Goal: Contribute content

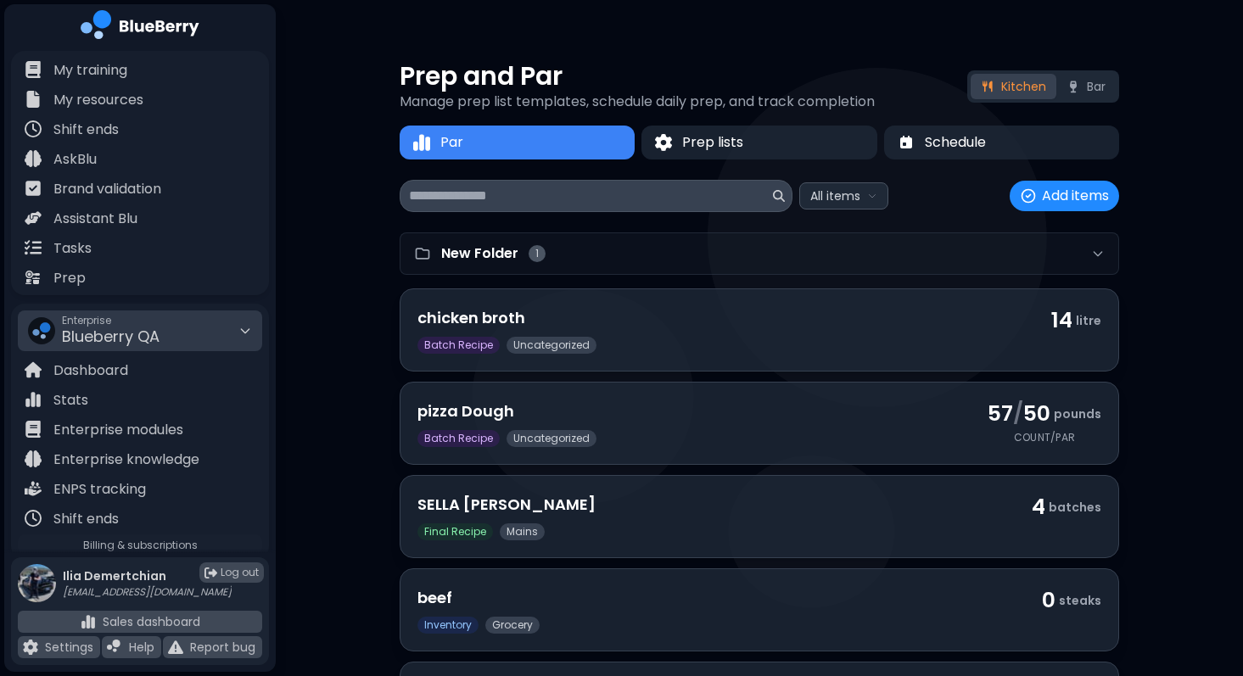
scroll to position [244, 0]
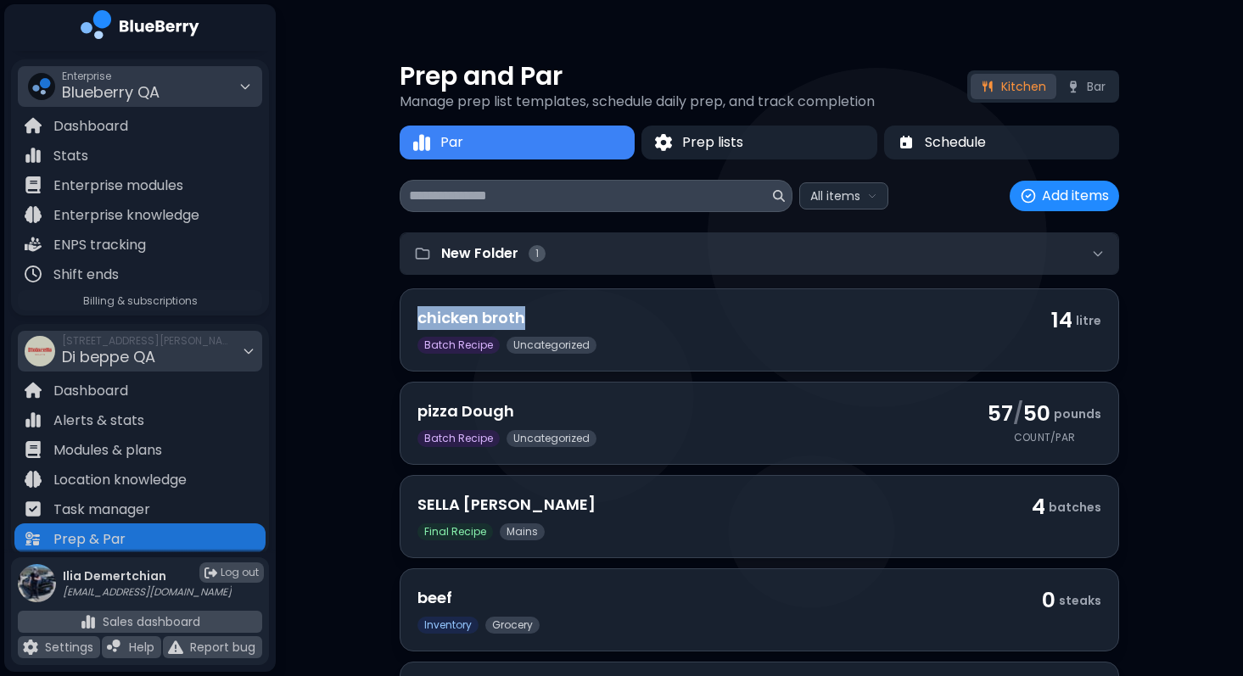
drag, startPoint x: 705, startPoint y: 320, endPoint x: 741, endPoint y: 271, distance: 60.8
click at [741, 270] on div "New Folder 1 chicken broth Batch Recipe uncategorized 14 litre Batch Recipe unc…" at bounding box center [760, 489] width 720 height 513
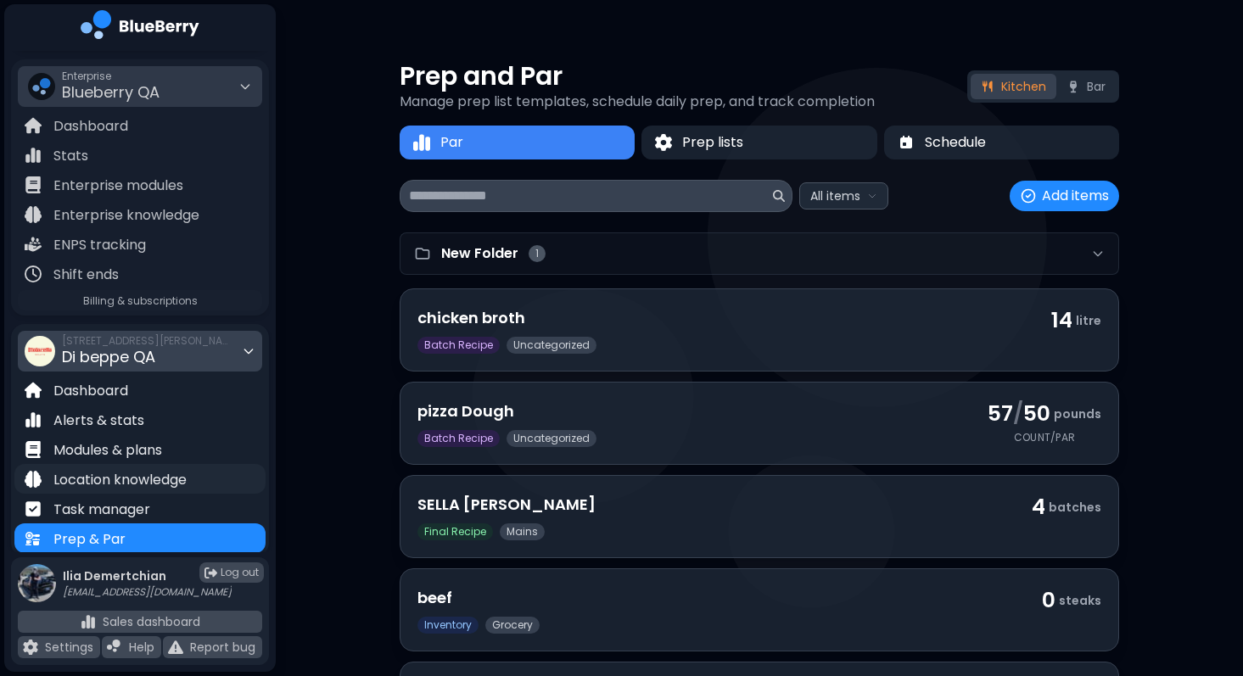
click at [131, 485] on p "Location knowledge" at bounding box center [119, 480] width 133 height 20
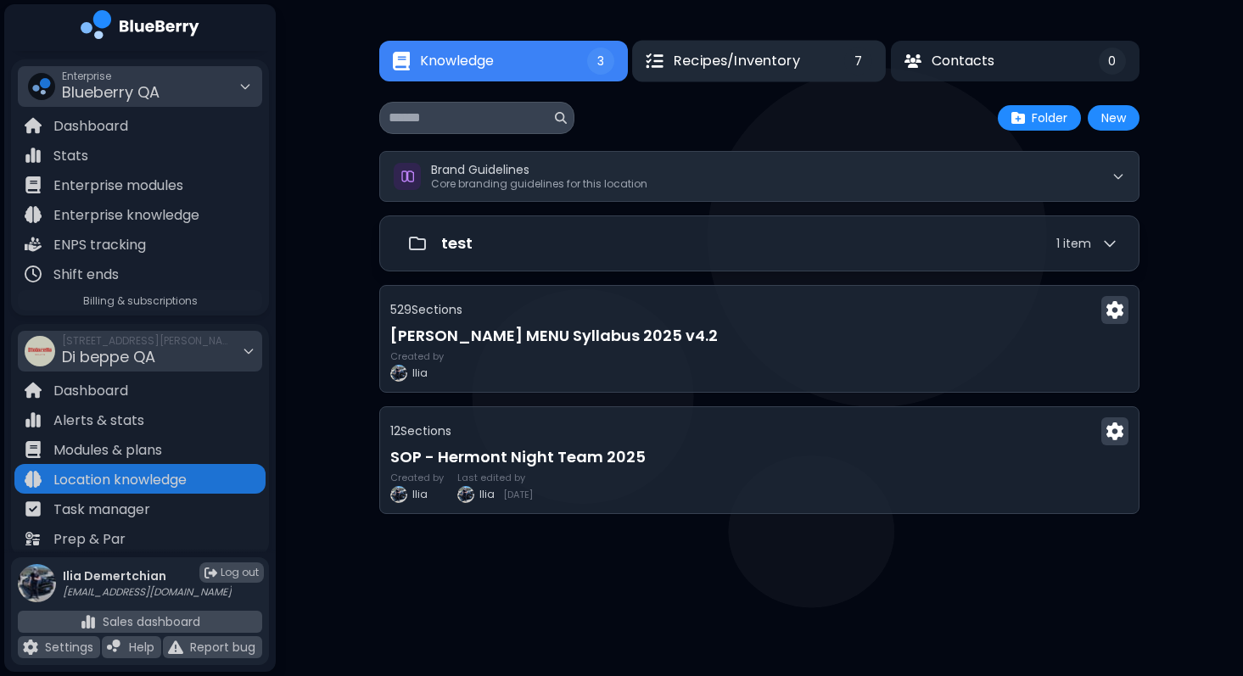
click at [720, 62] on span "Recipes/Inventory" at bounding box center [737, 61] width 126 height 20
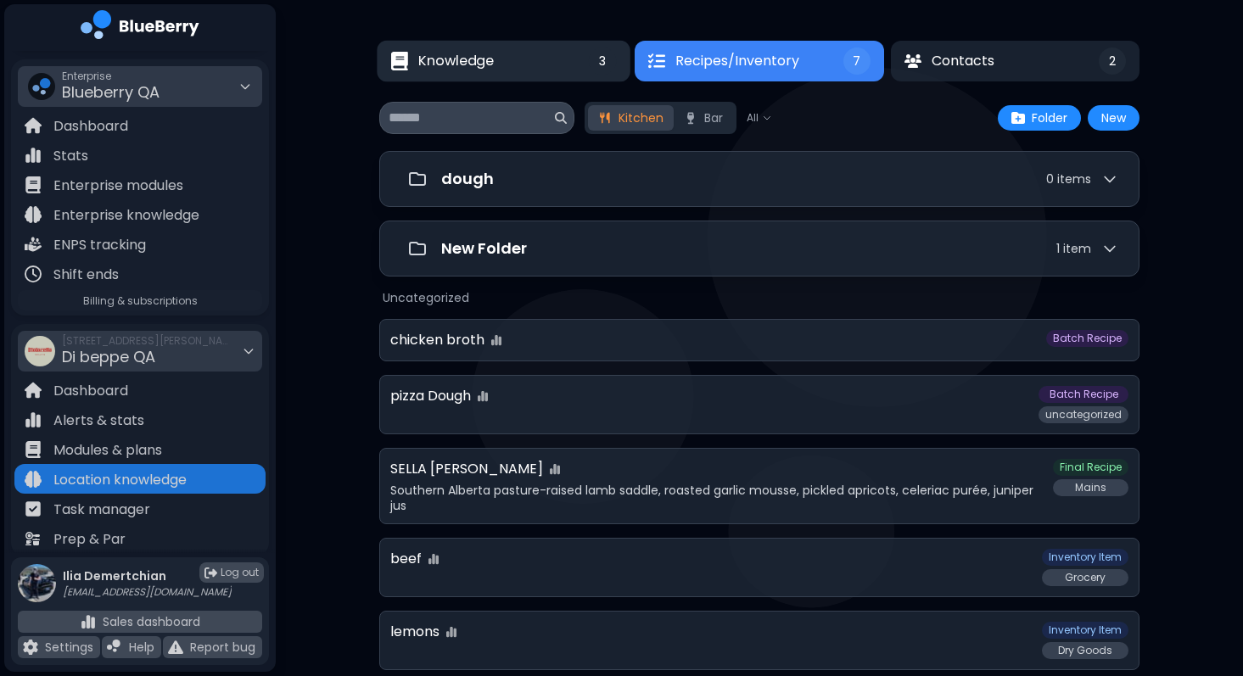
click at [491, 50] on button "Knowledge 3" at bounding box center [504, 62] width 254 height 42
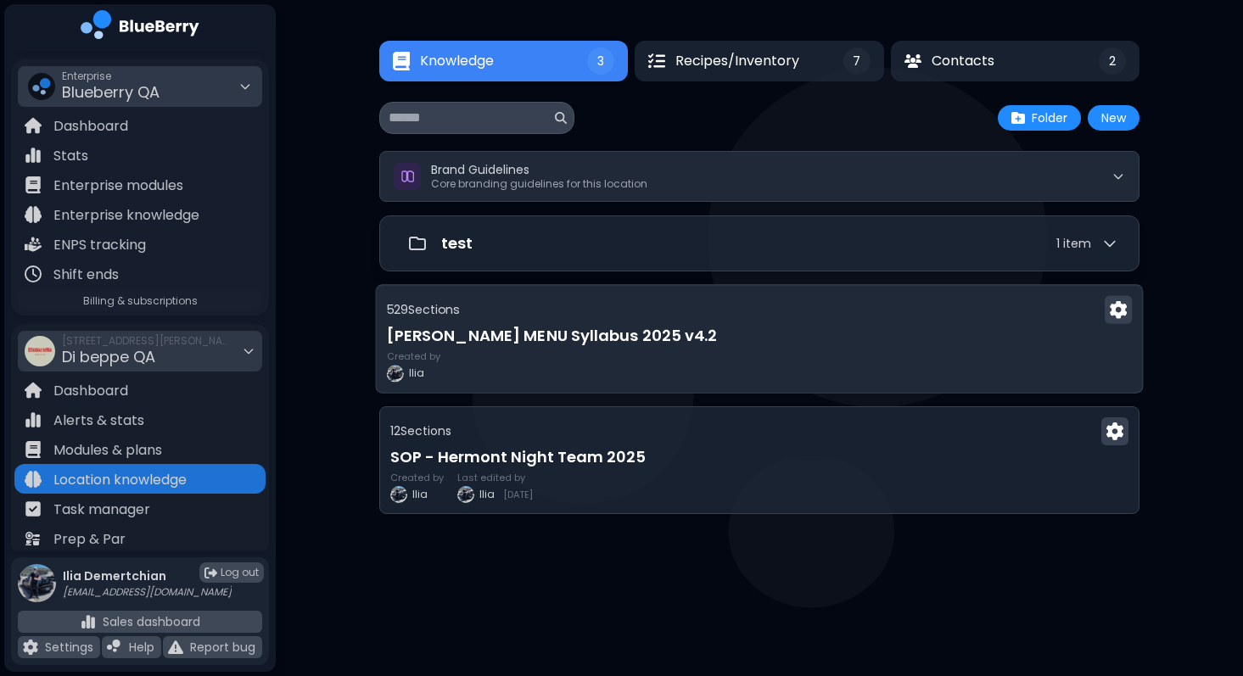
click at [540, 347] on h3 "[PERSON_NAME] MENU Syllabus 2025 v4.2" at bounding box center [760, 336] width 746 height 24
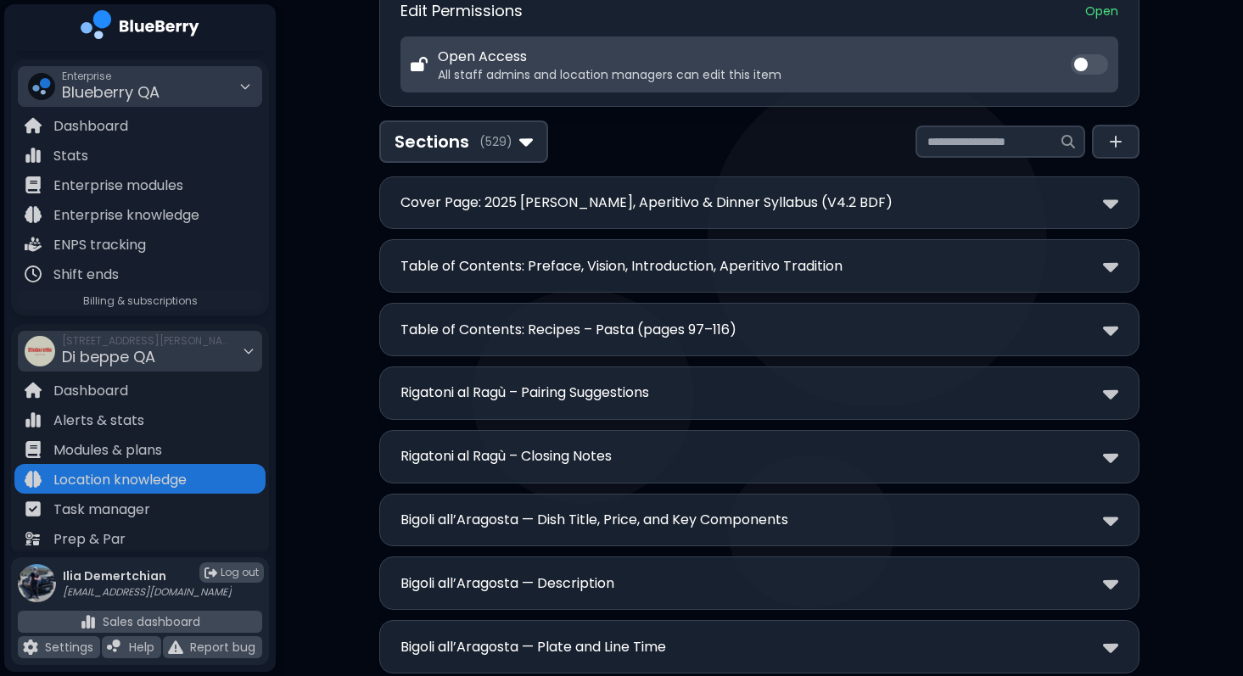
scroll to position [283, 0]
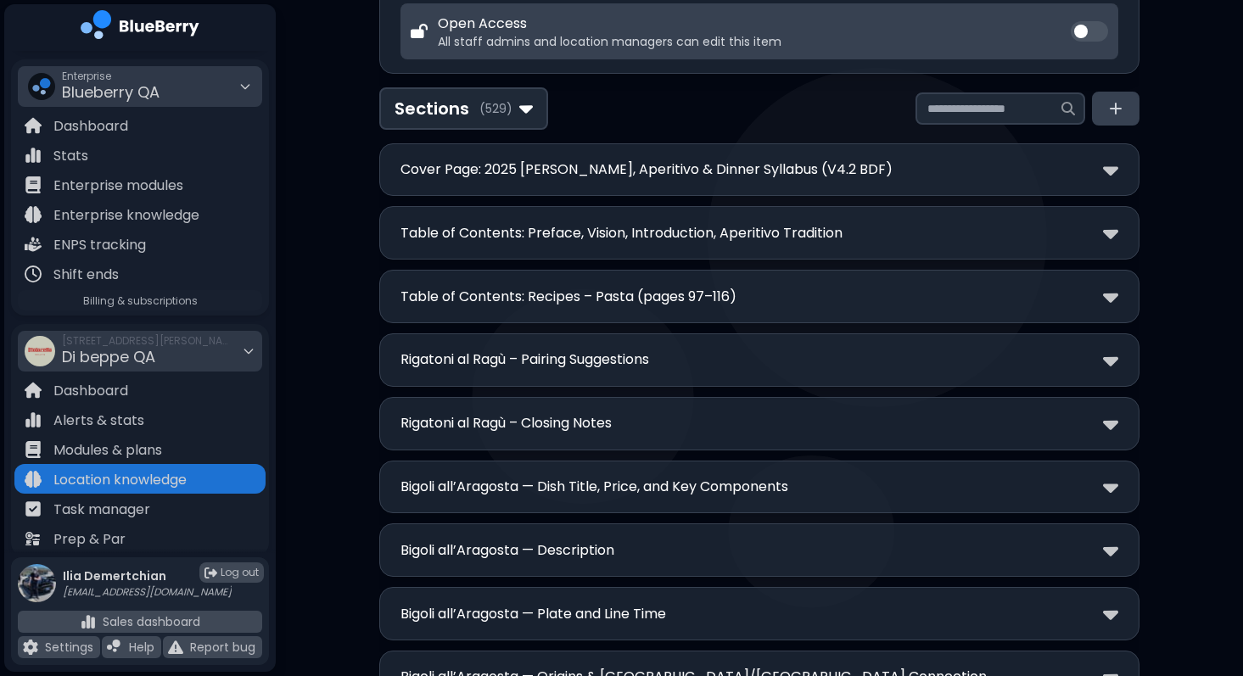
click at [1126, 120] on button at bounding box center [1116, 109] width 48 height 34
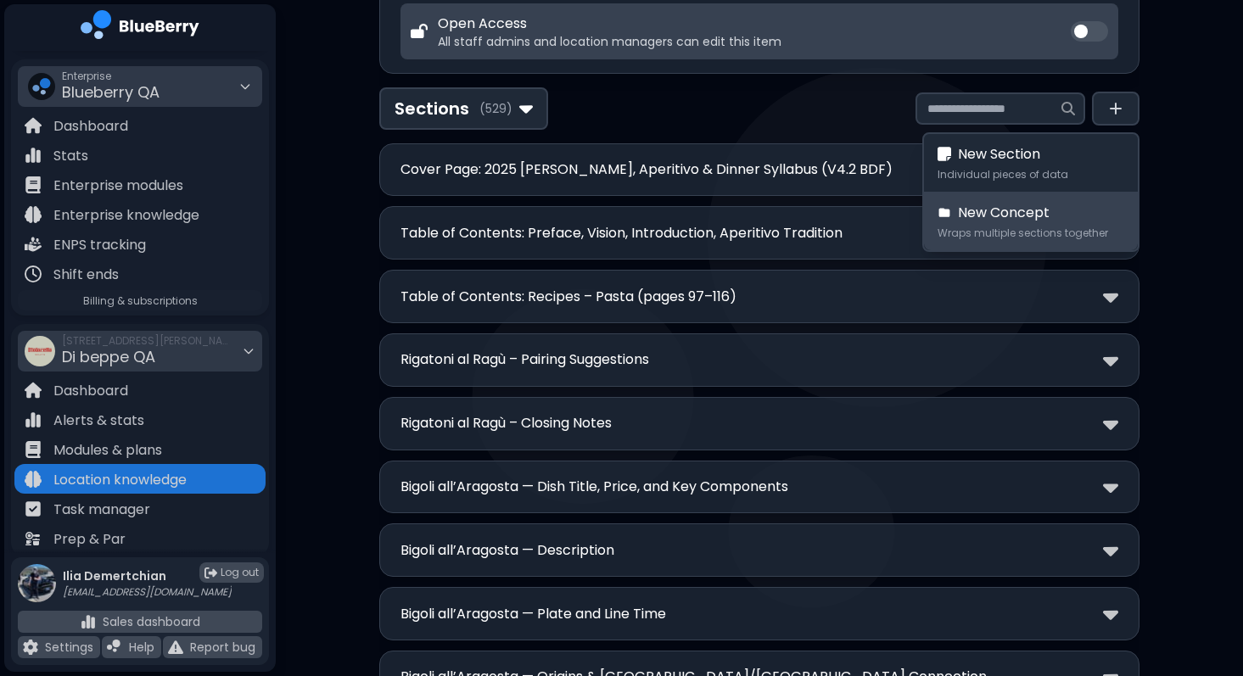
click at [1046, 218] on span "New Concept" at bounding box center [1004, 213] width 92 height 20
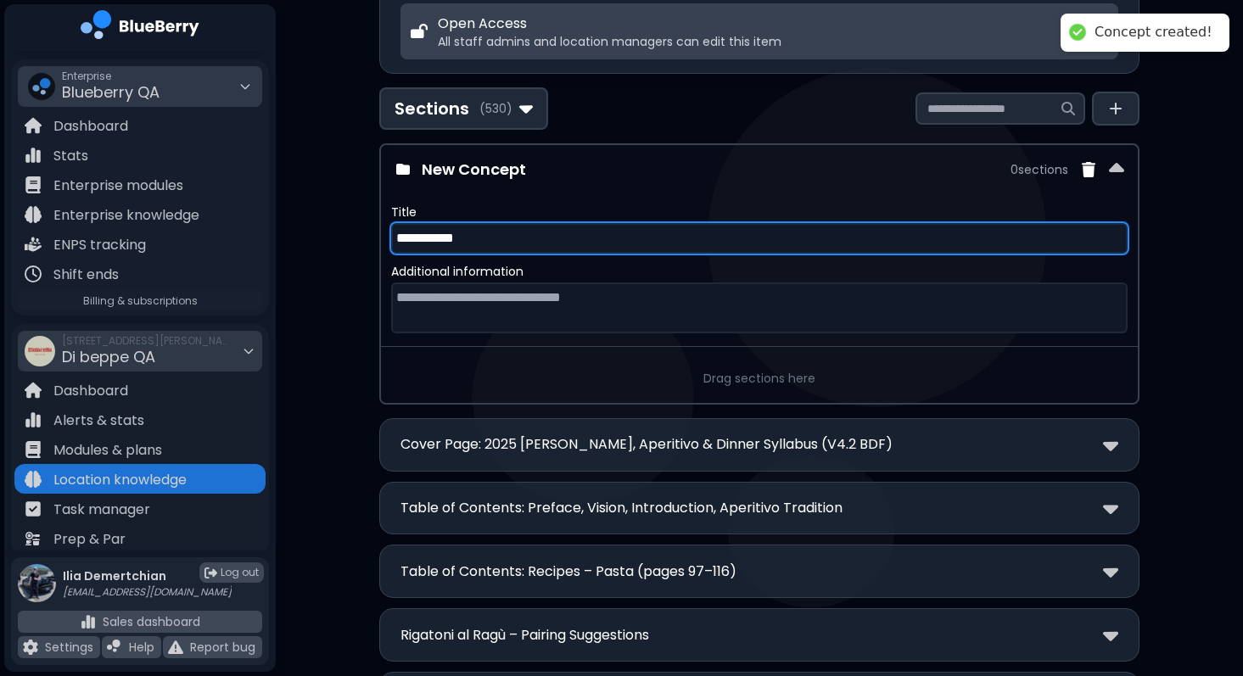
click at [644, 238] on input "**********" at bounding box center [759, 238] width 737 height 31
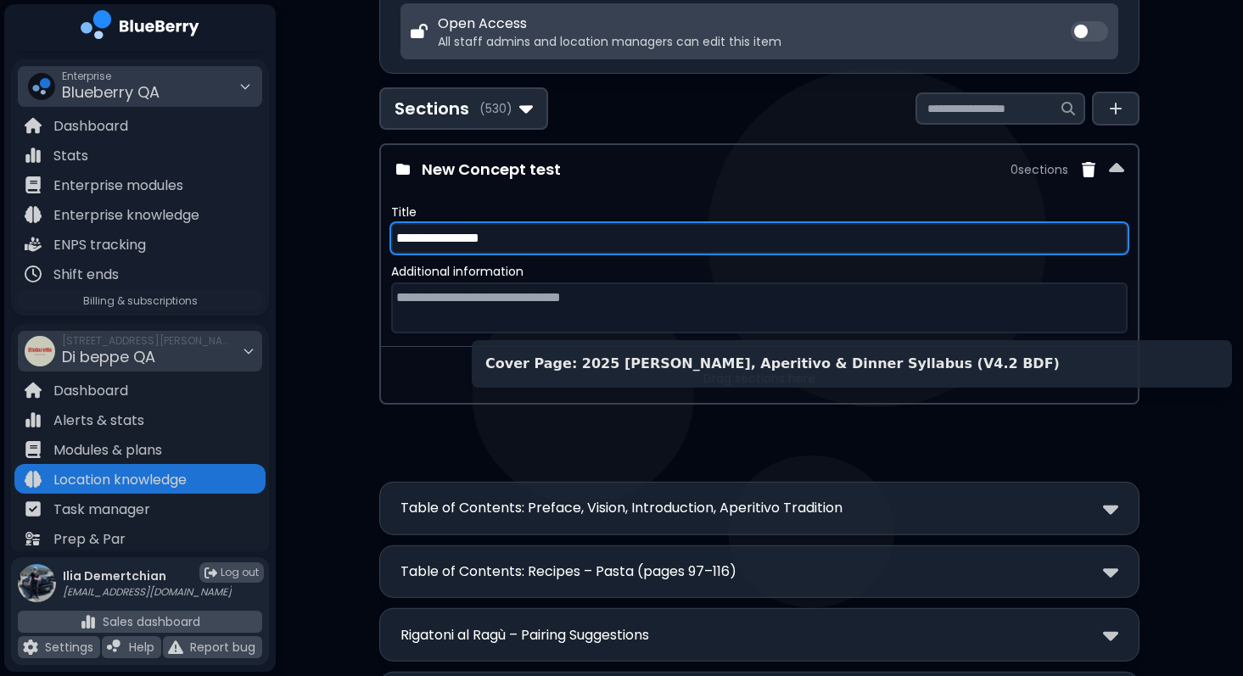
drag, startPoint x: 554, startPoint y: 456, endPoint x: 654, endPoint y: 373, distance: 129.6
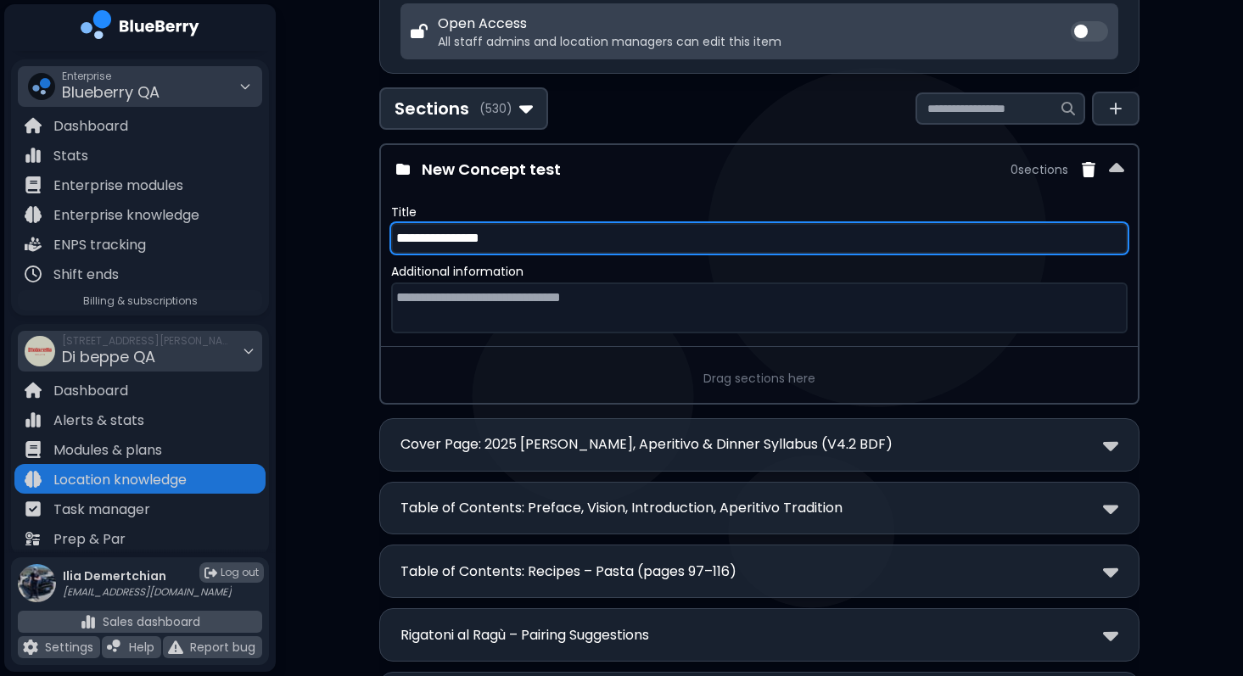
type input "**********"
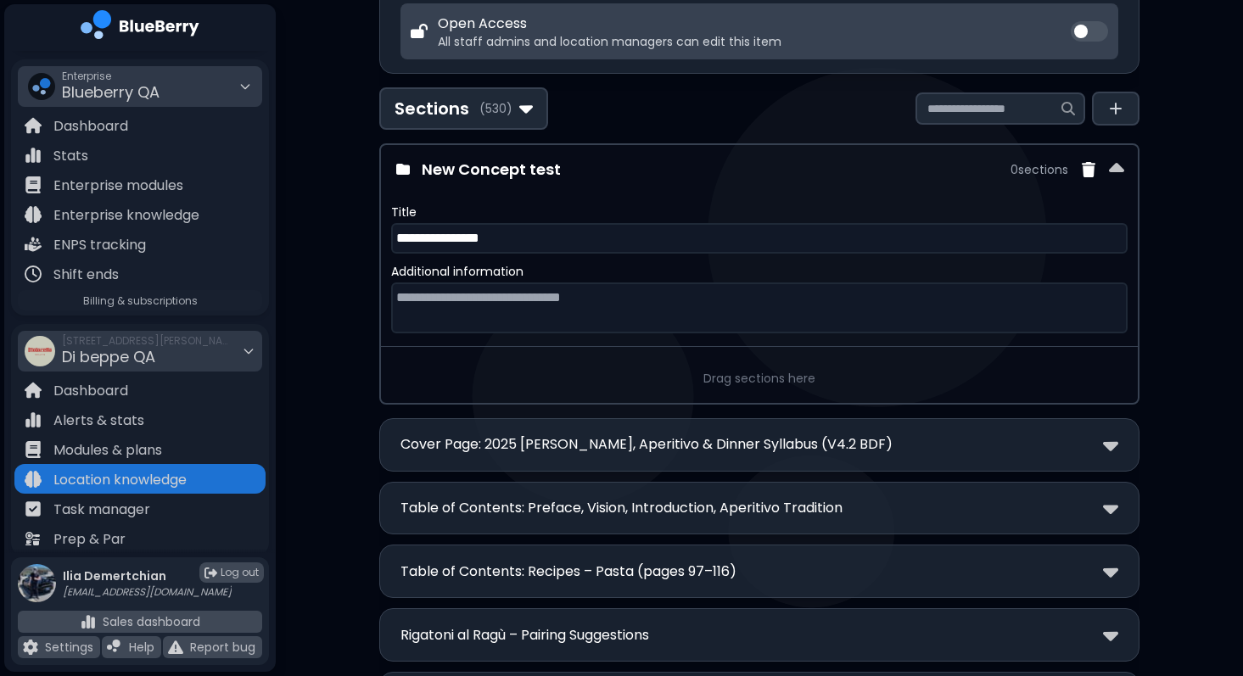
click at [388, 396] on div "Drag sections here" at bounding box center [759, 378] width 743 height 42
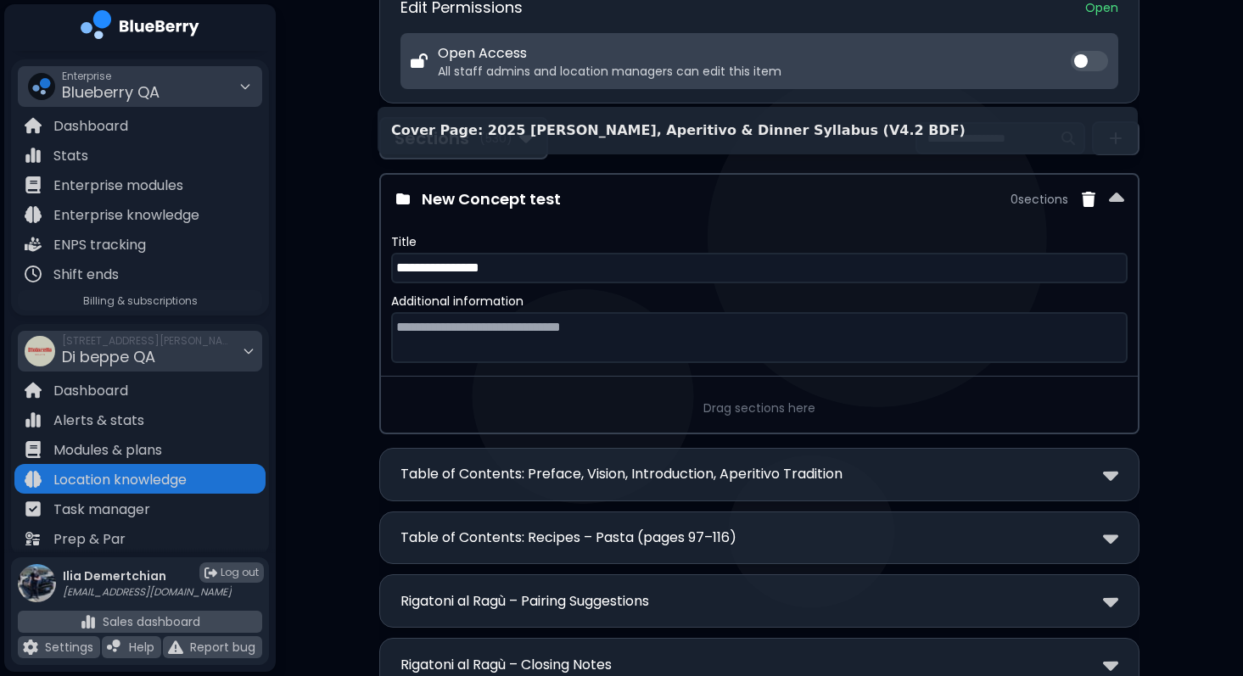
scroll to position [250, 0]
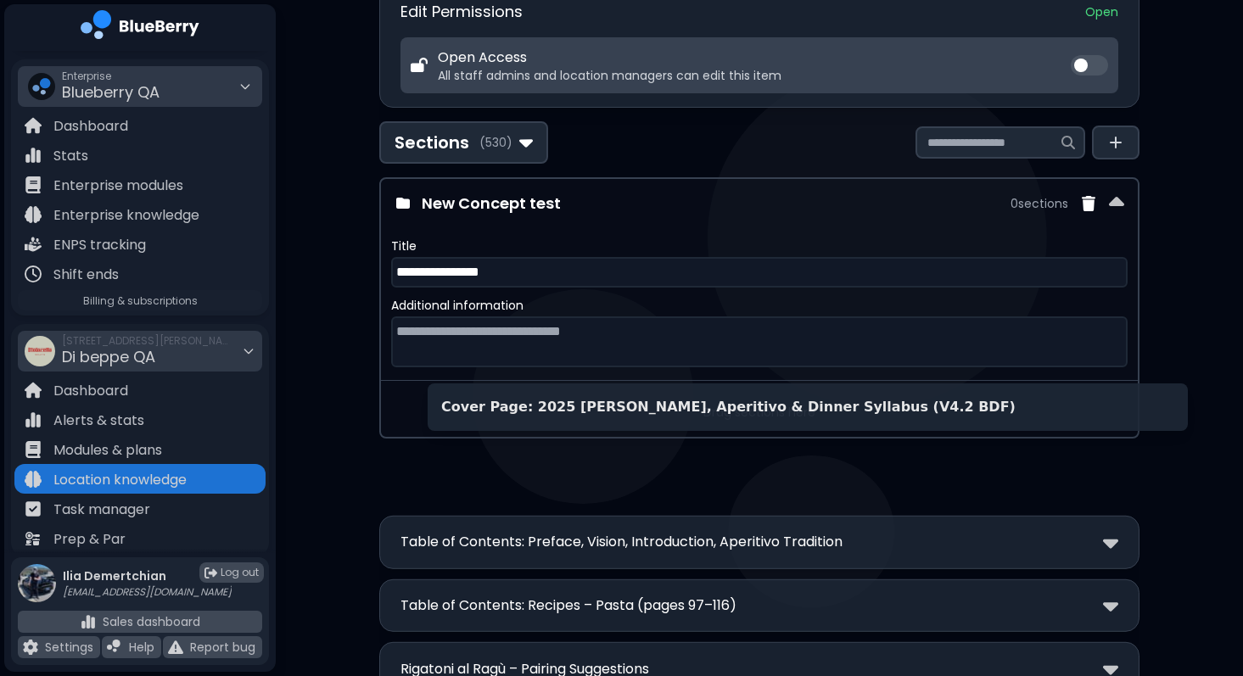
drag, startPoint x: 454, startPoint y: 449, endPoint x: 507, endPoint y: 411, distance: 65.0
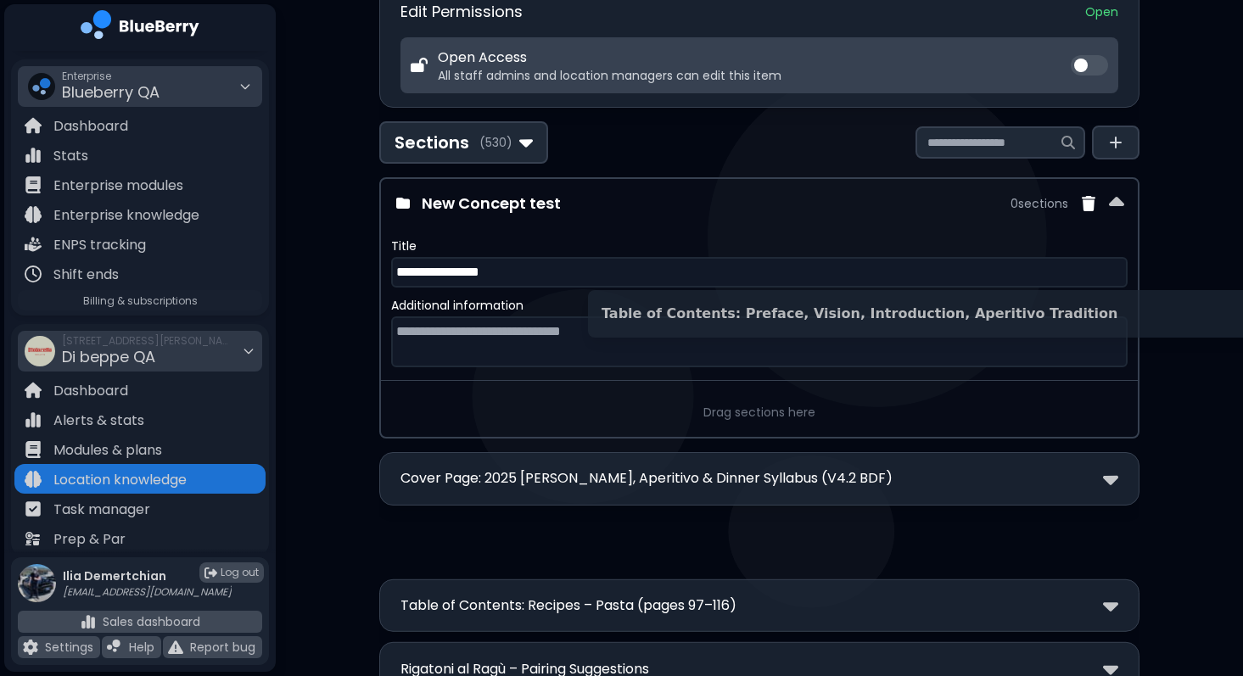
scroll to position [250, 0]
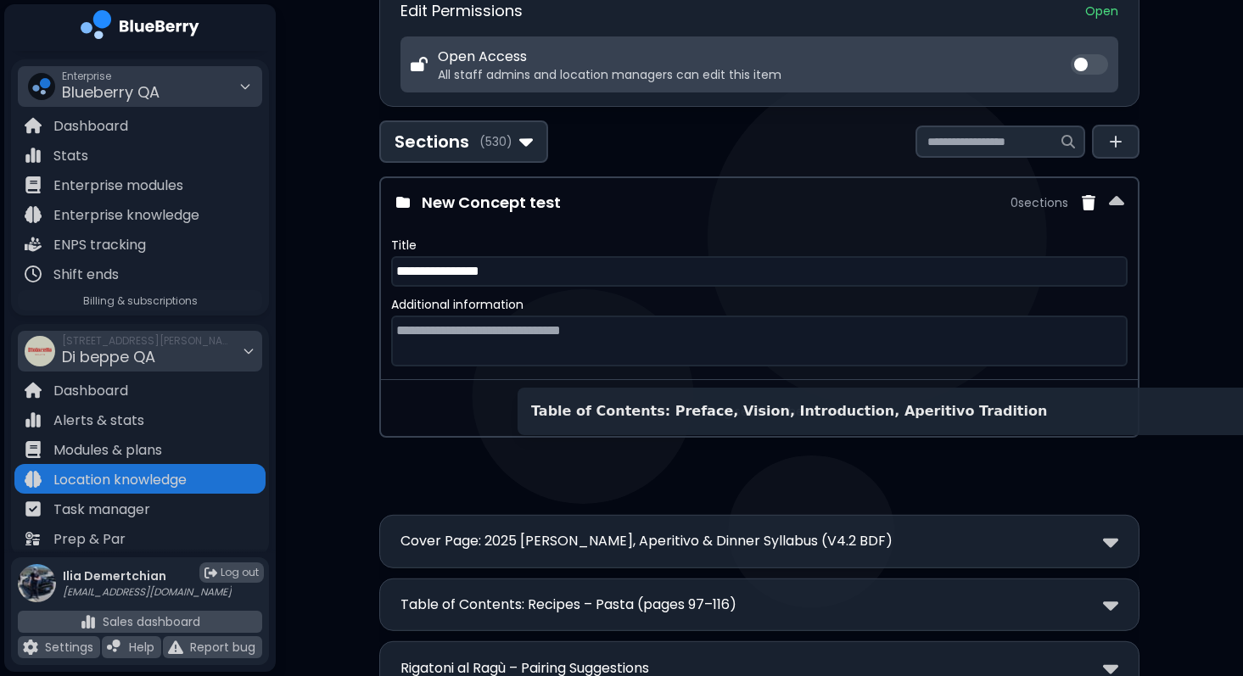
drag, startPoint x: 588, startPoint y: 542, endPoint x: 732, endPoint y: 402, distance: 200.4
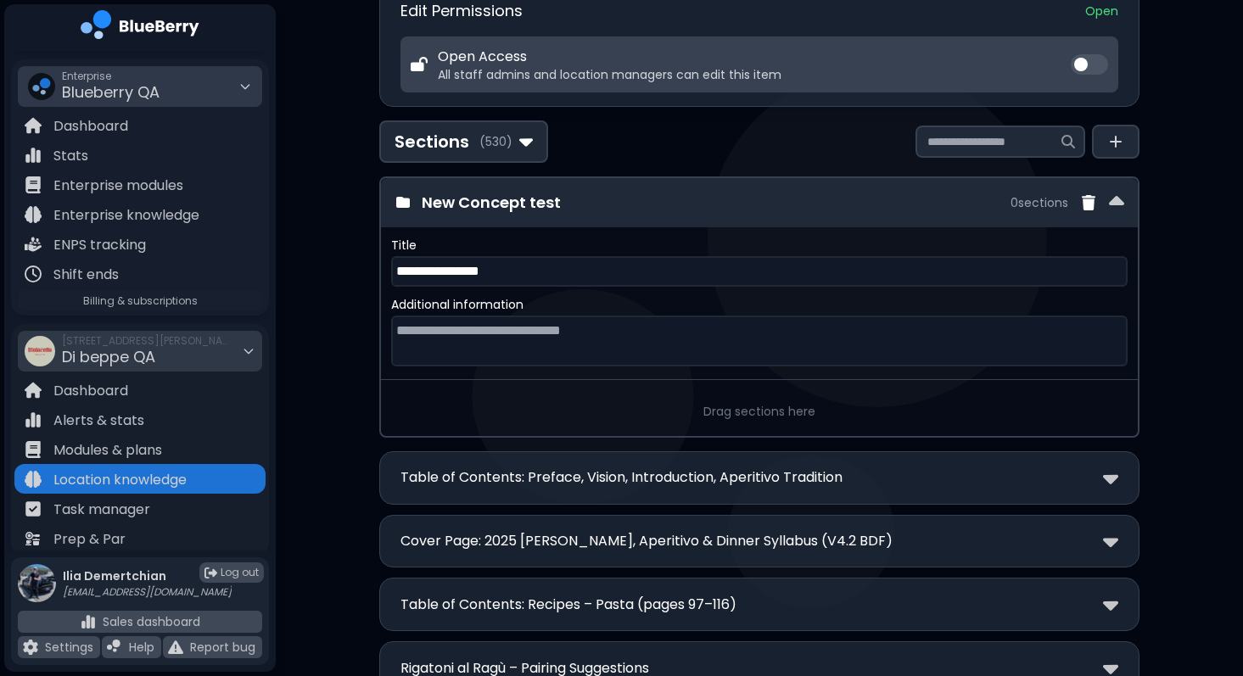
click at [685, 211] on h3 "New Concept test" at bounding box center [711, 203] width 579 height 24
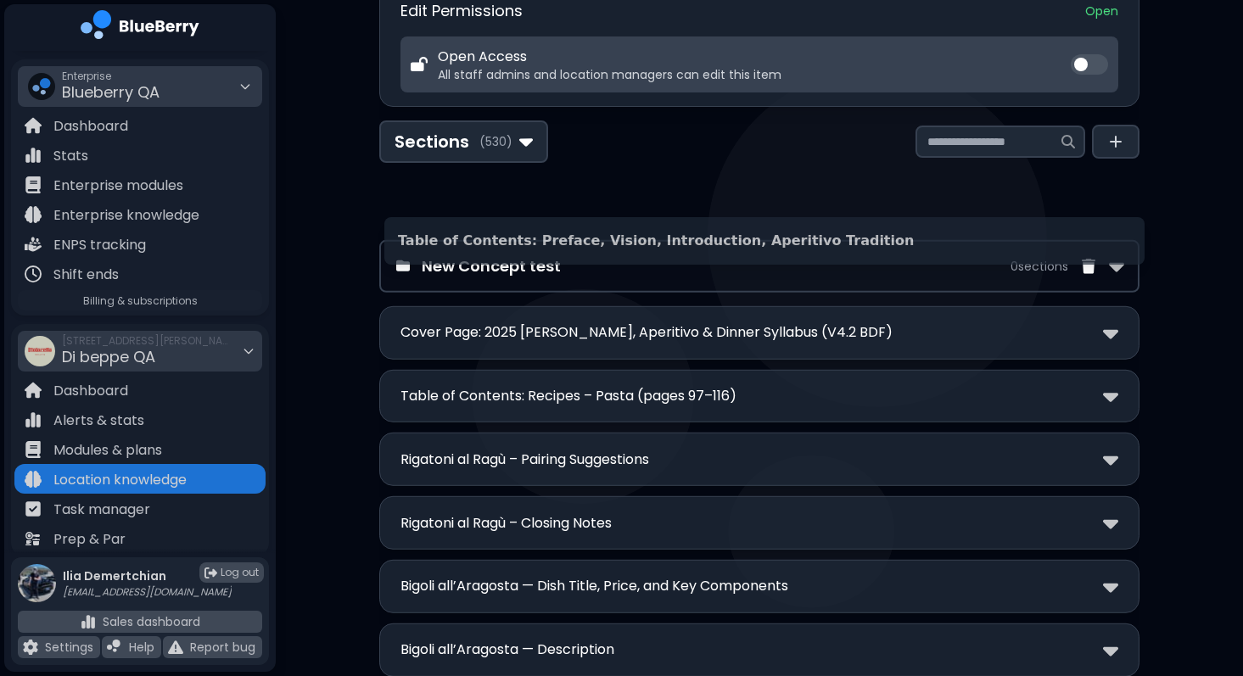
drag, startPoint x: 627, startPoint y: 283, endPoint x: 636, endPoint y: 257, distance: 27.1
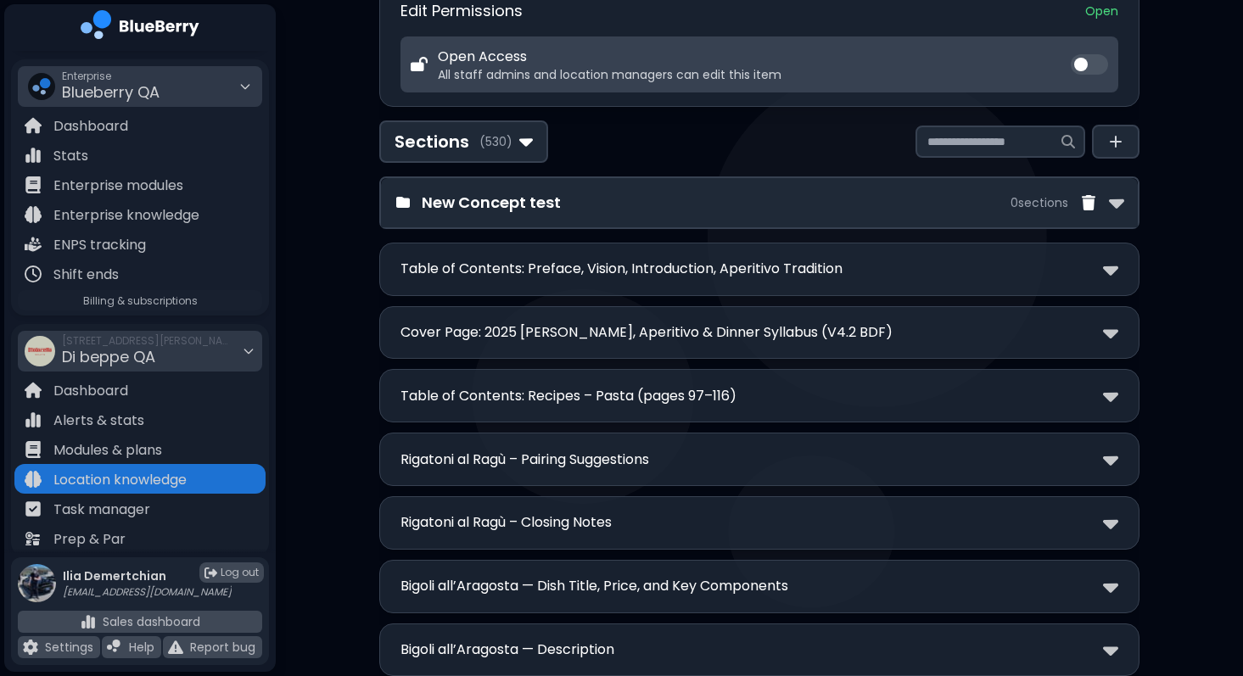
click at [670, 221] on div "New Concept test 0 section s" at bounding box center [759, 202] width 757 height 49
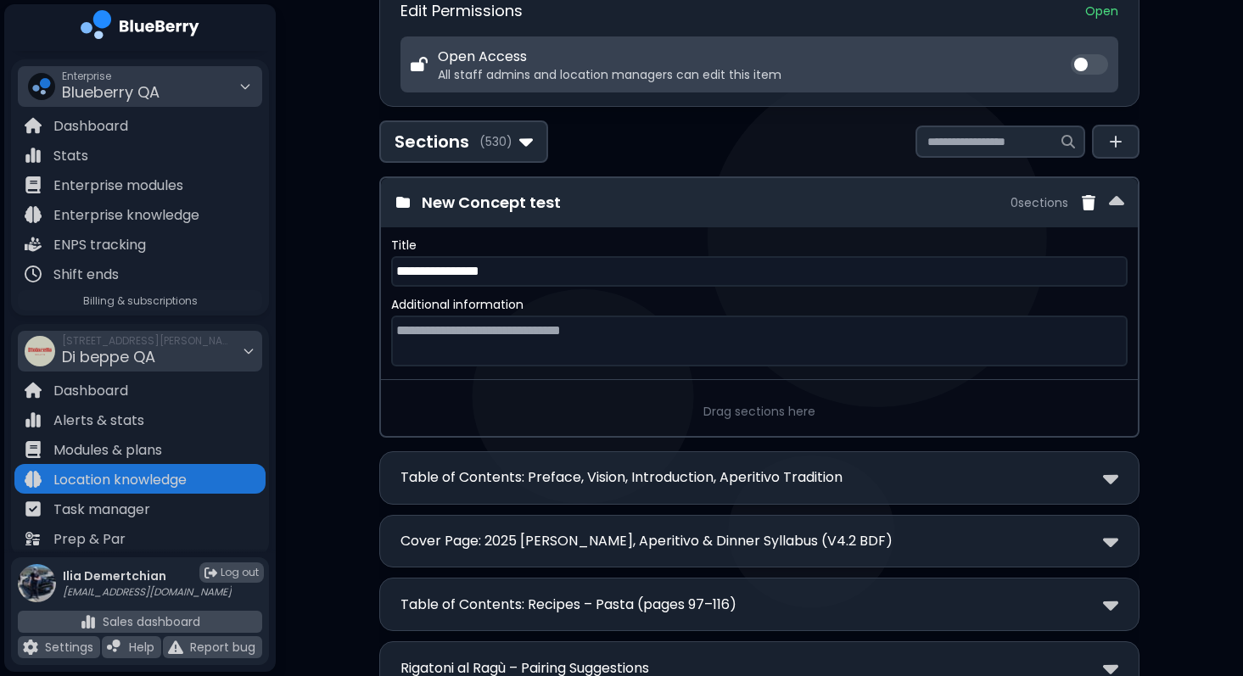
click at [670, 221] on div "New Concept test 0 section s" at bounding box center [759, 202] width 757 height 49
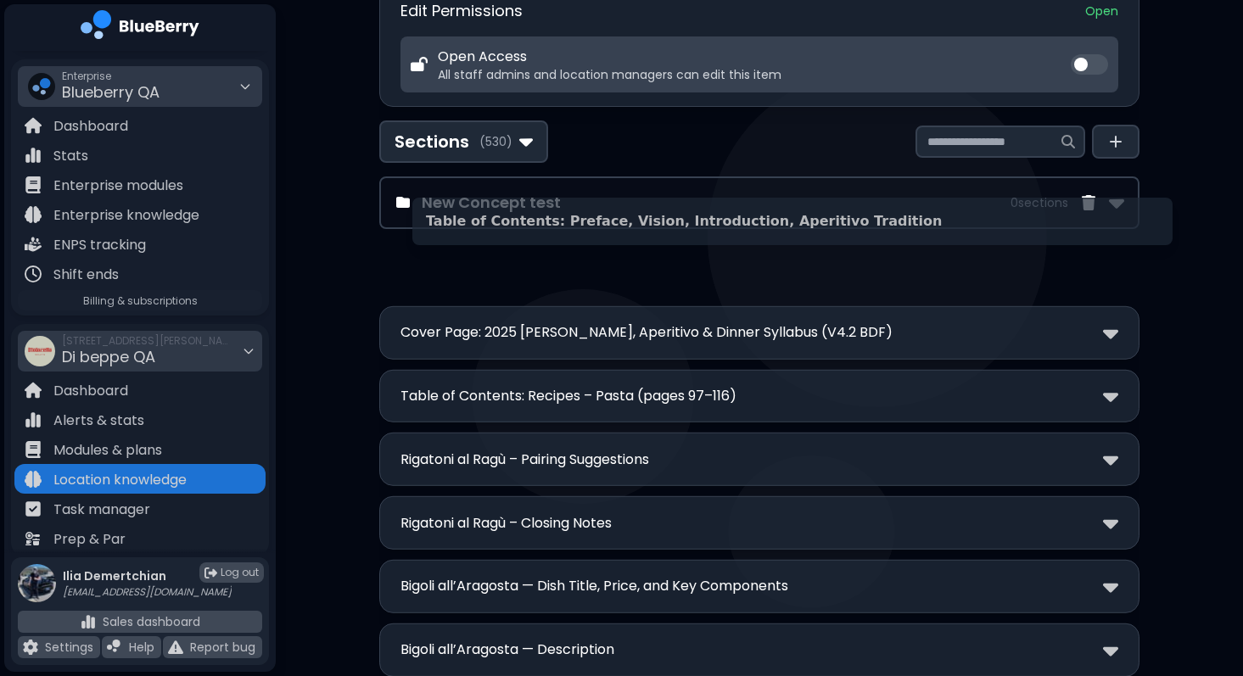
drag, startPoint x: 615, startPoint y: 273, endPoint x: 655, endPoint y: 221, distance: 66.0
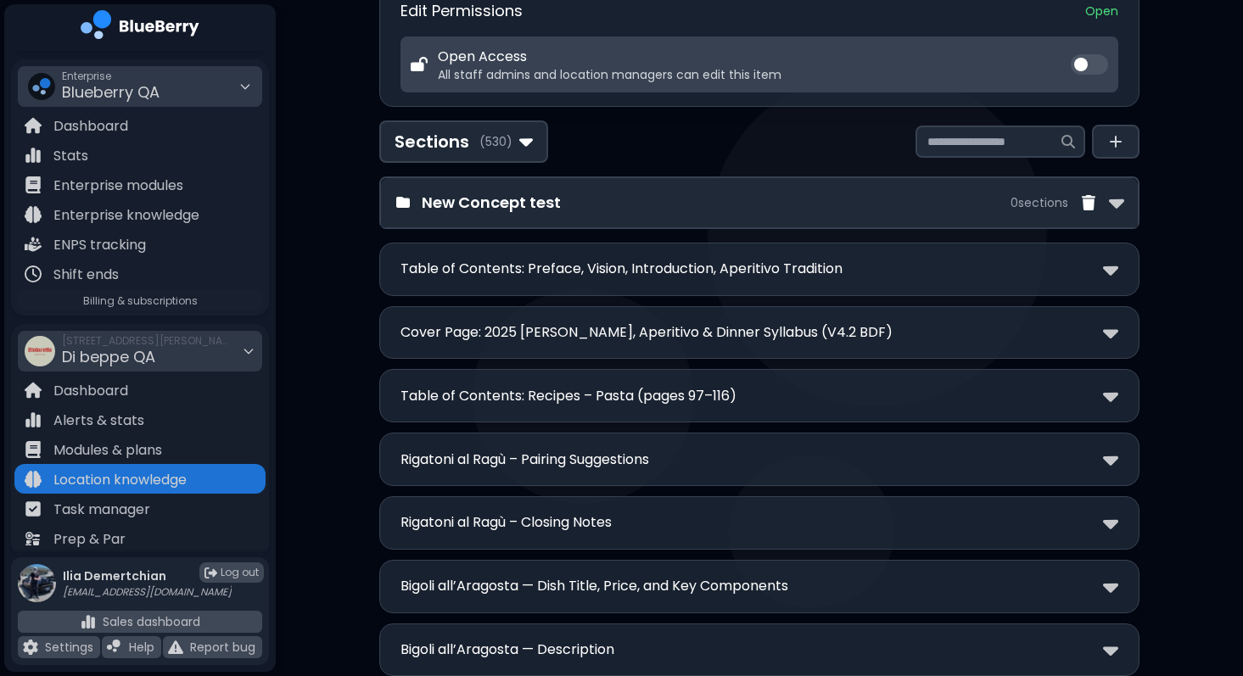
click at [658, 220] on div "New Concept test 0 section s" at bounding box center [759, 202] width 757 height 49
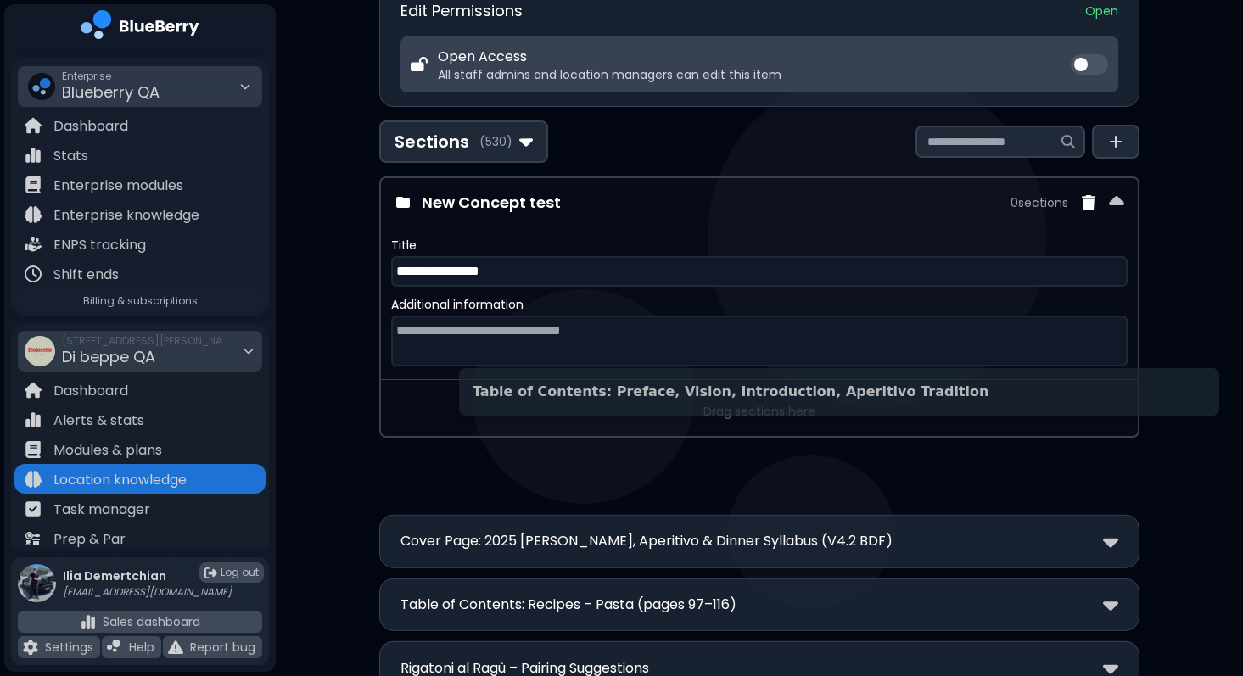
drag, startPoint x: 589, startPoint y: 479, endPoint x: 679, endPoint y: 395, distance: 123.7
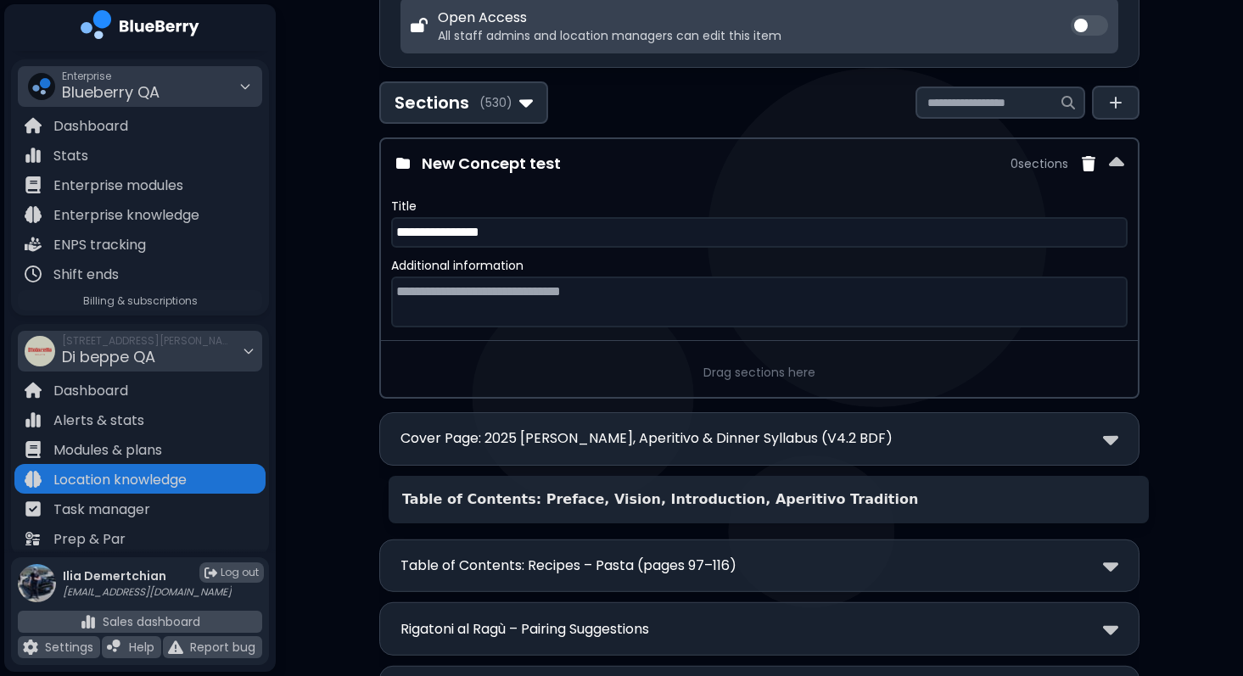
scroll to position [291, 0]
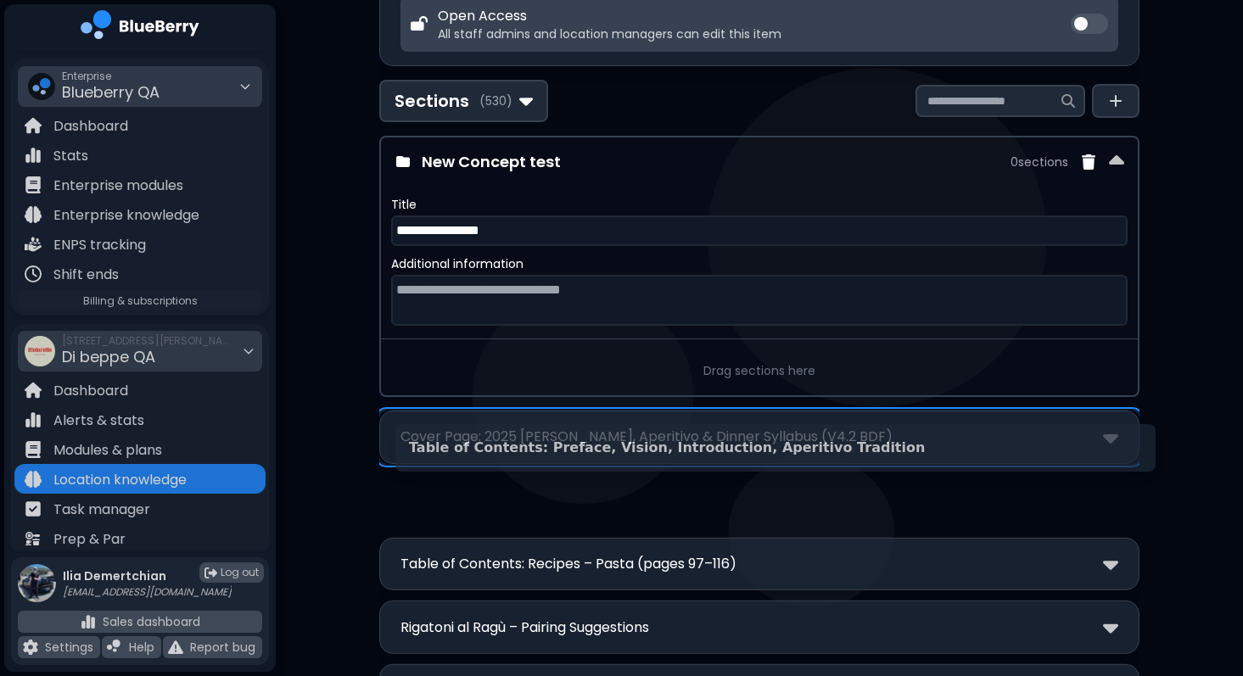
drag, startPoint x: 612, startPoint y: 474, endPoint x: 628, endPoint y: 457, distance: 23.4
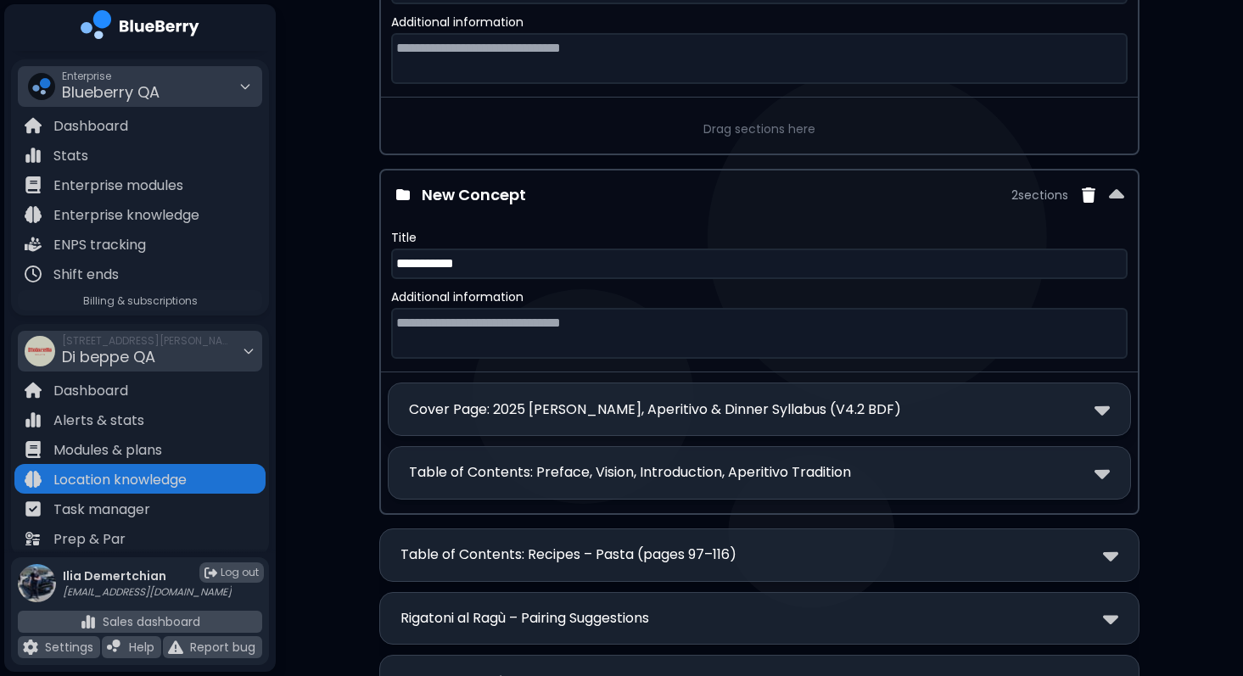
scroll to position [534, 0]
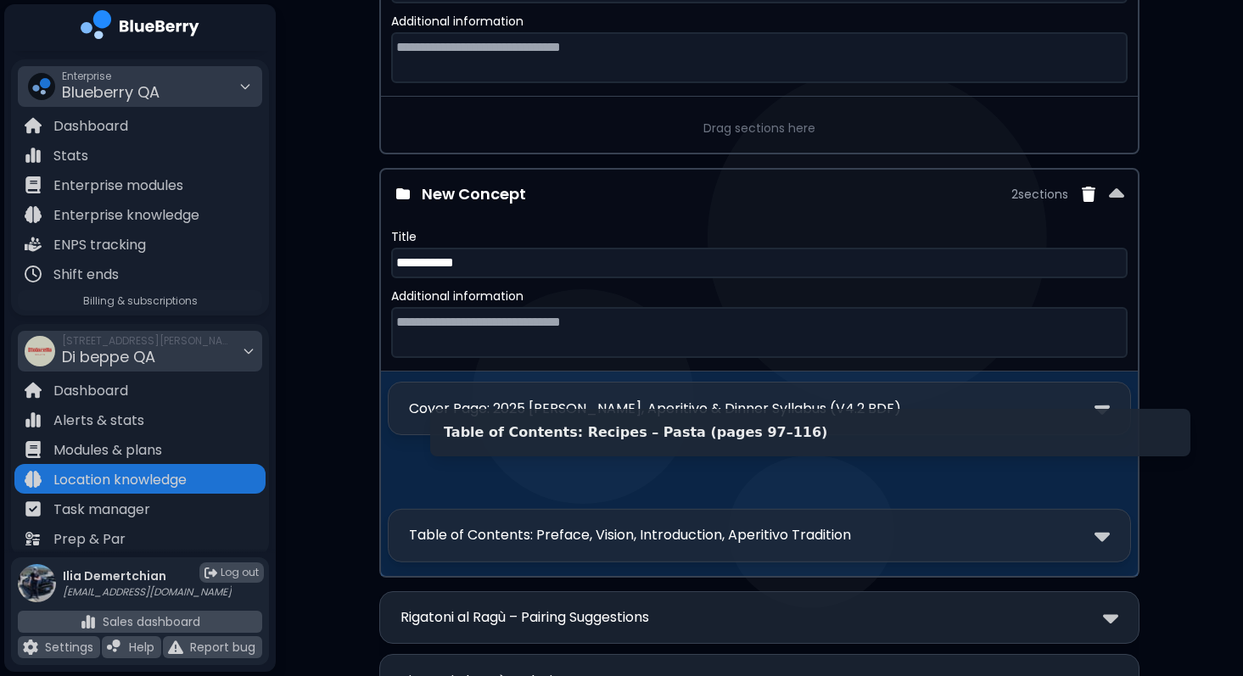
drag, startPoint x: 569, startPoint y: 558, endPoint x: 623, endPoint y: 429, distance: 140.4
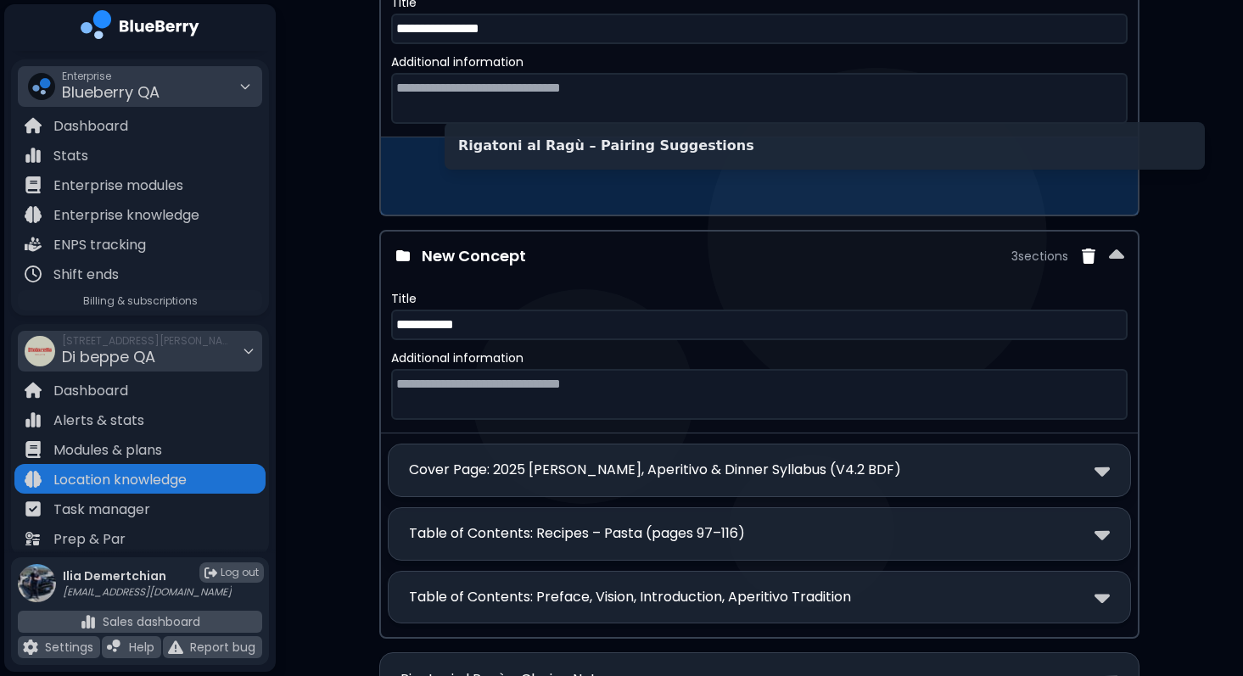
drag, startPoint x: 567, startPoint y: 628, endPoint x: 625, endPoint y: 175, distance: 456.8
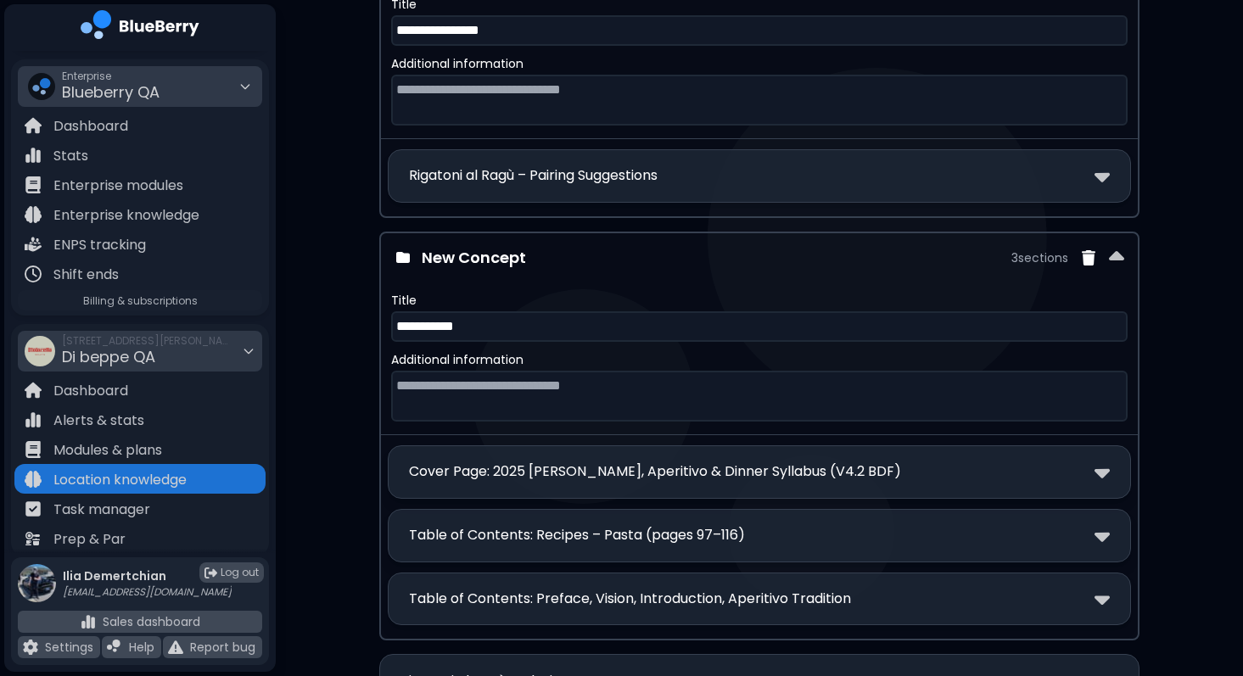
scroll to position [485, 0]
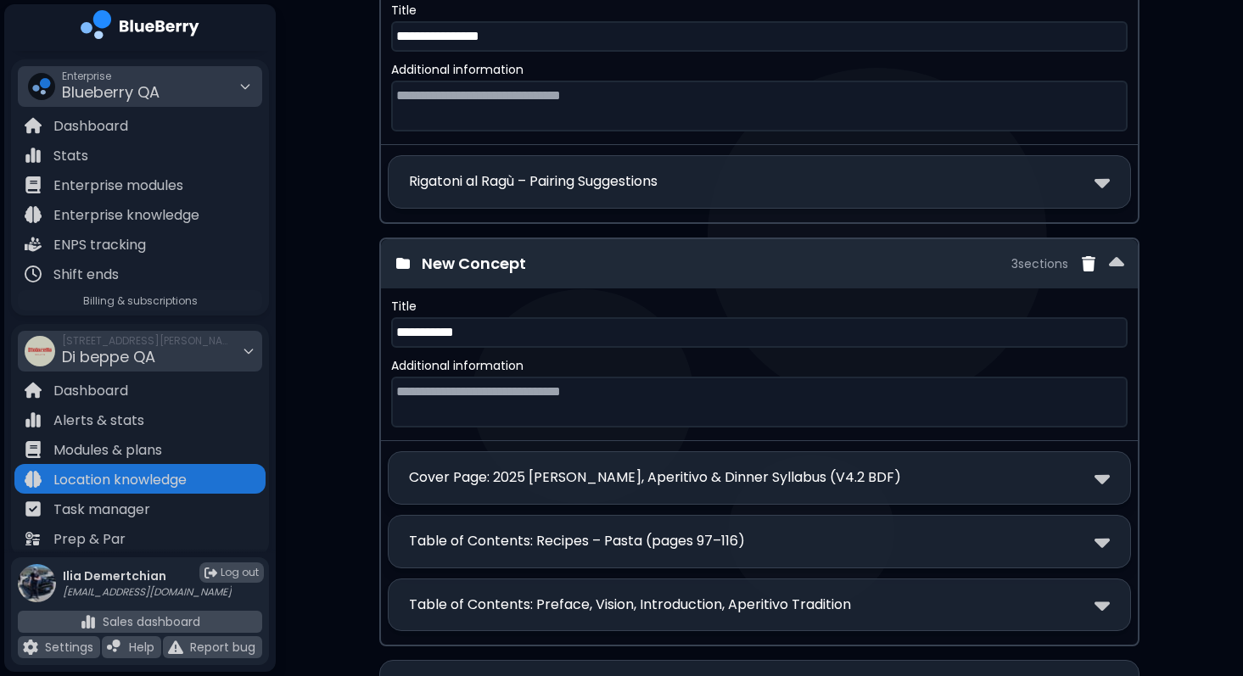
click at [589, 275] on div "New Concept 3 section s" at bounding box center [759, 263] width 757 height 49
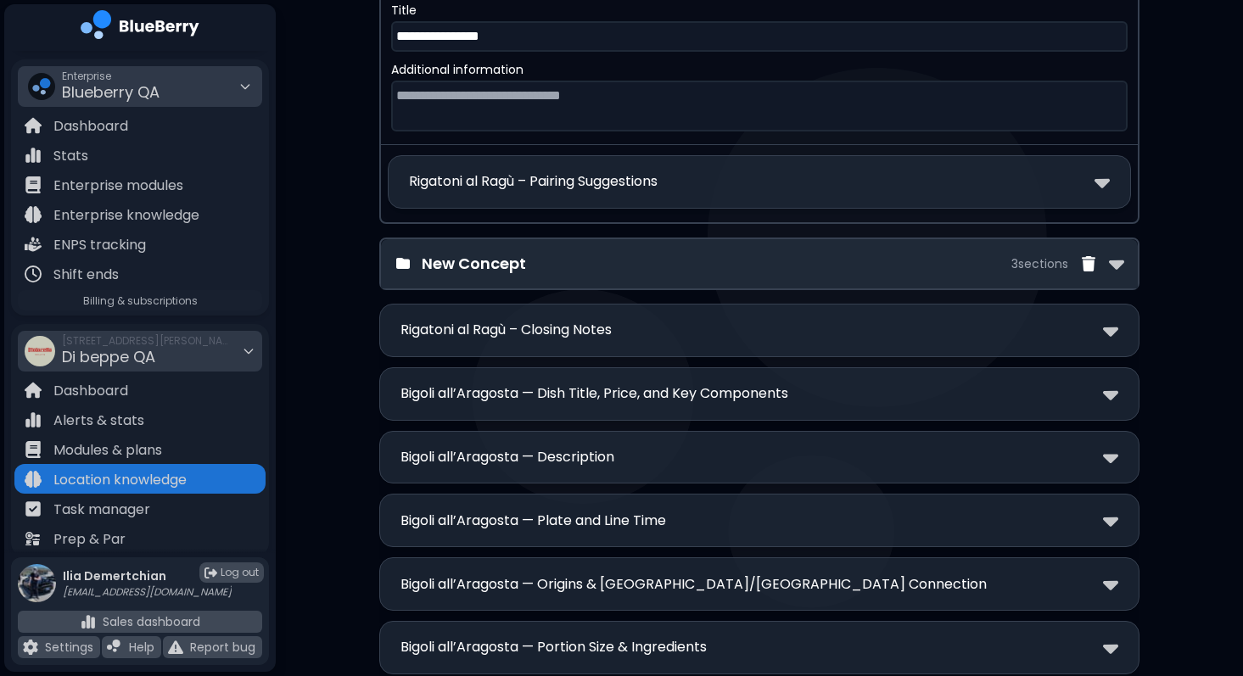
scroll to position [0, 0]
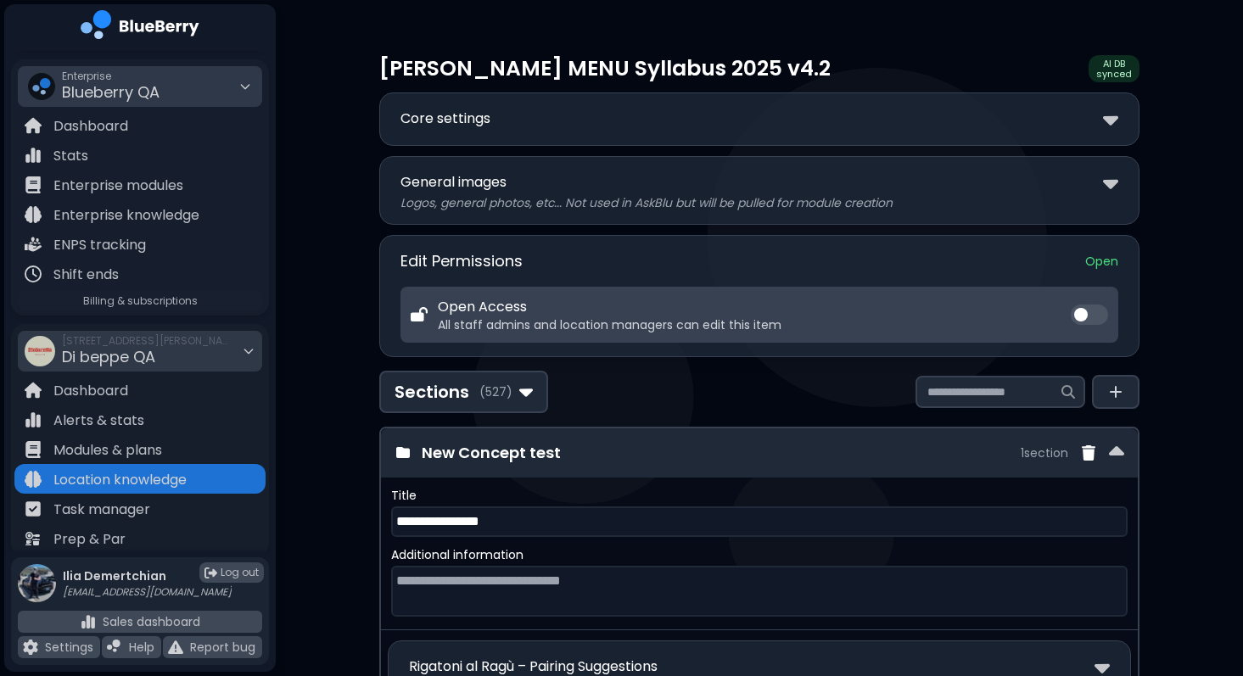
click at [593, 457] on h3 "New Concept test" at bounding box center [716, 453] width 589 height 24
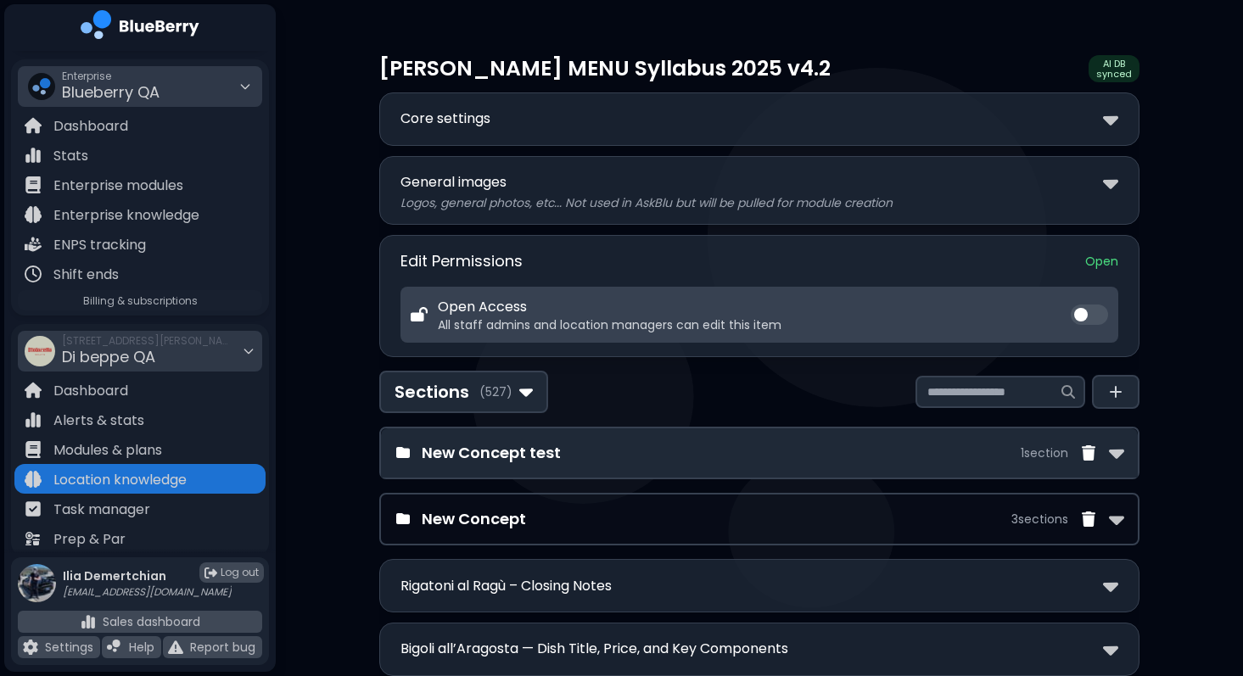
scroll to position [193, 0]
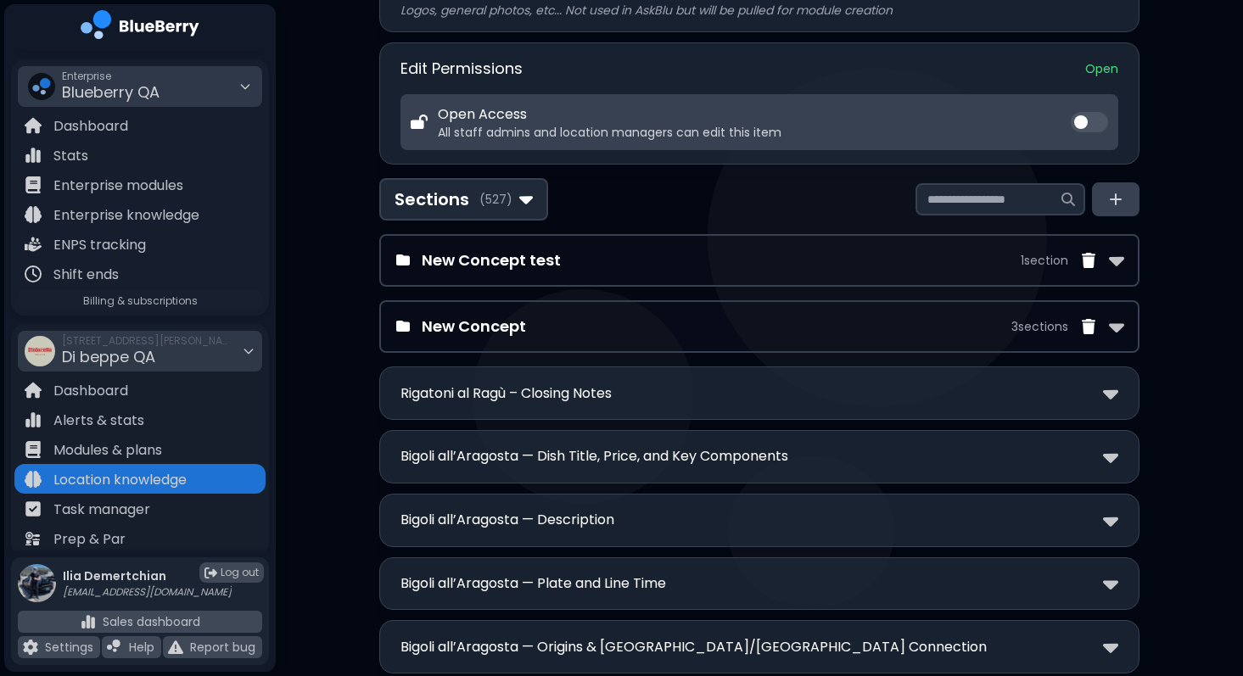
click at [1106, 207] on button at bounding box center [1116, 199] width 48 height 34
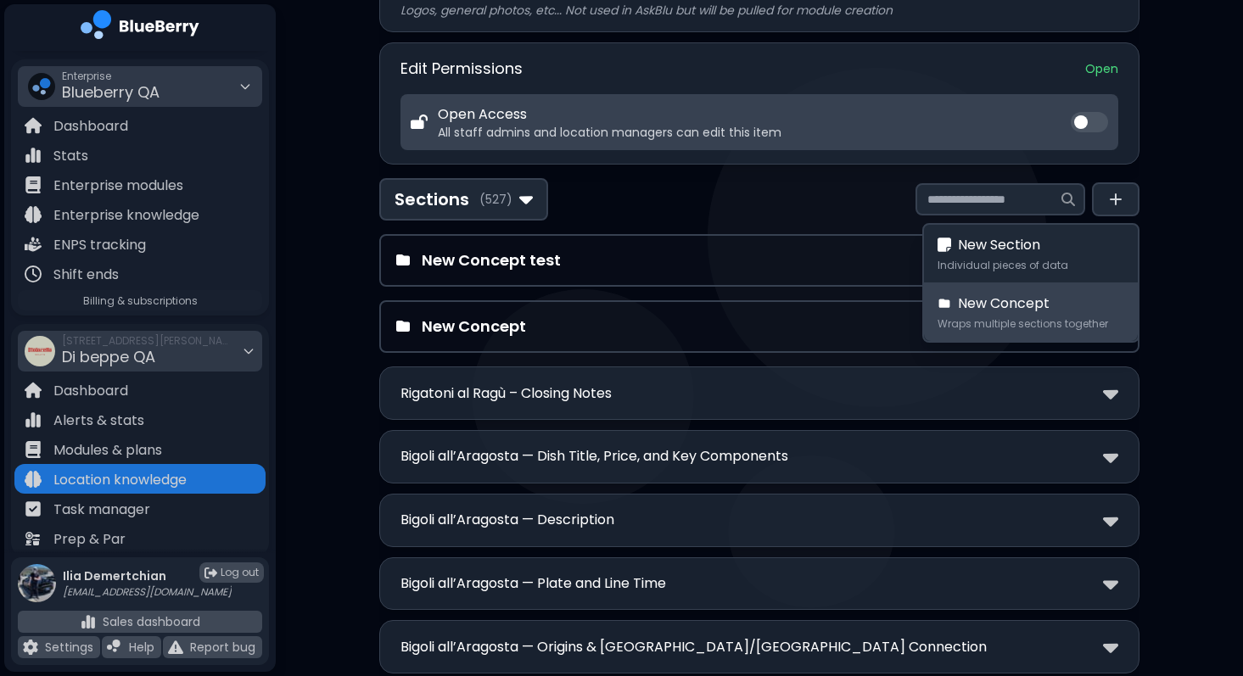
click at [1021, 301] on span "New Concept" at bounding box center [1004, 304] width 92 height 20
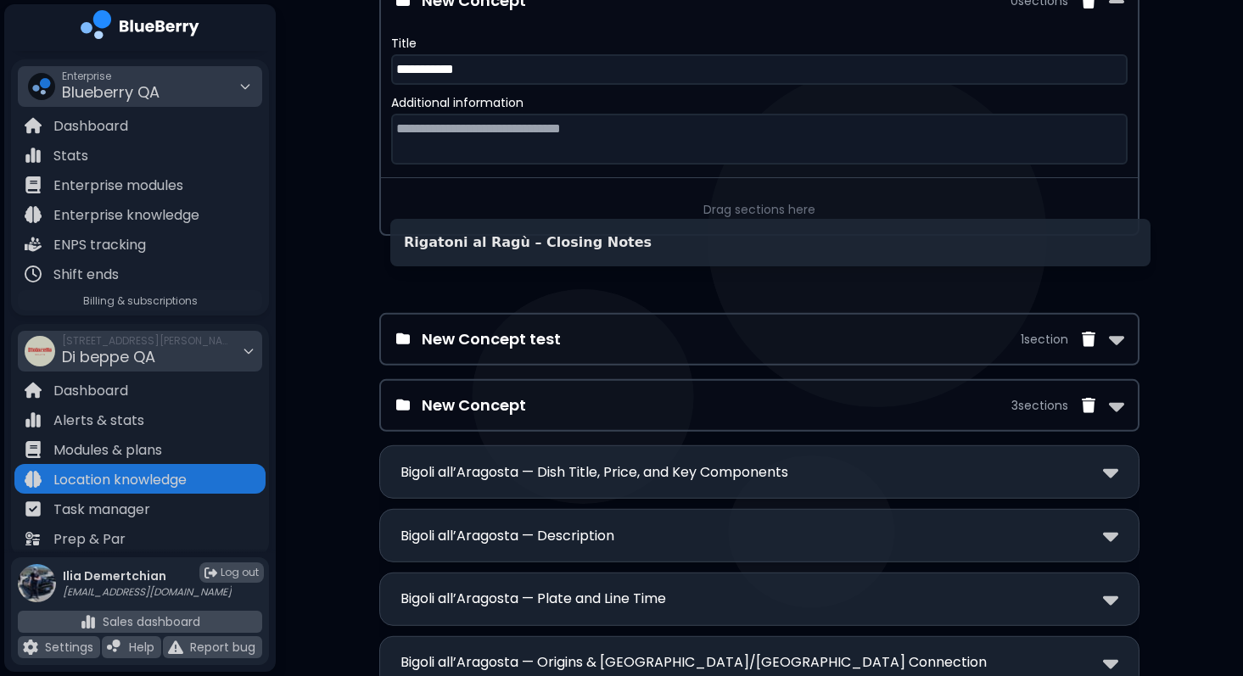
scroll to position [453, 0]
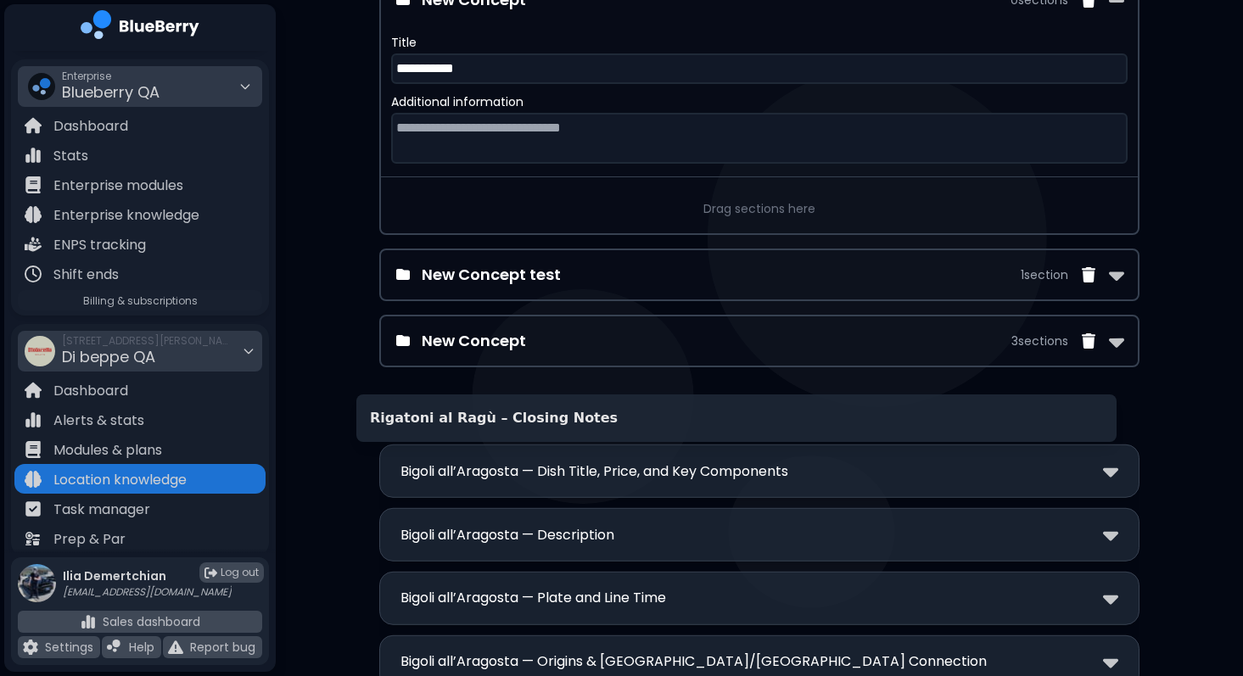
drag, startPoint x: 674, startPoint y: 446, endPoint x: 656, endPoint y: 431, distance: 22.9
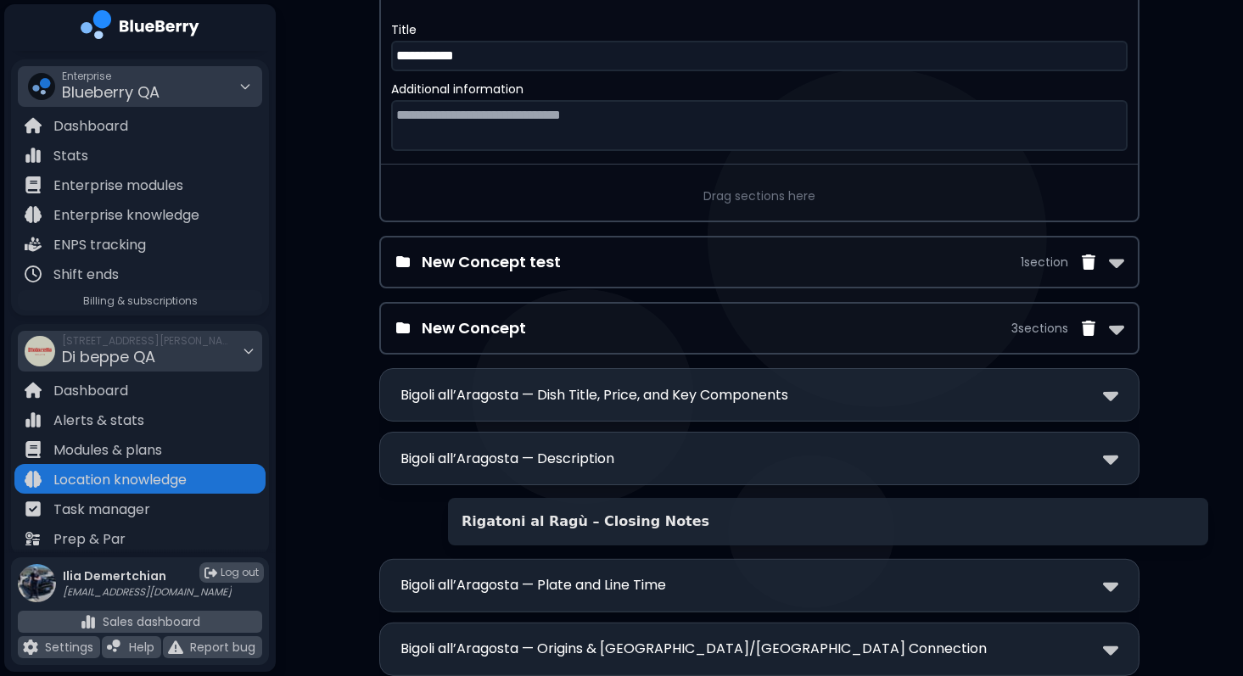
scroll to position [468, 0]
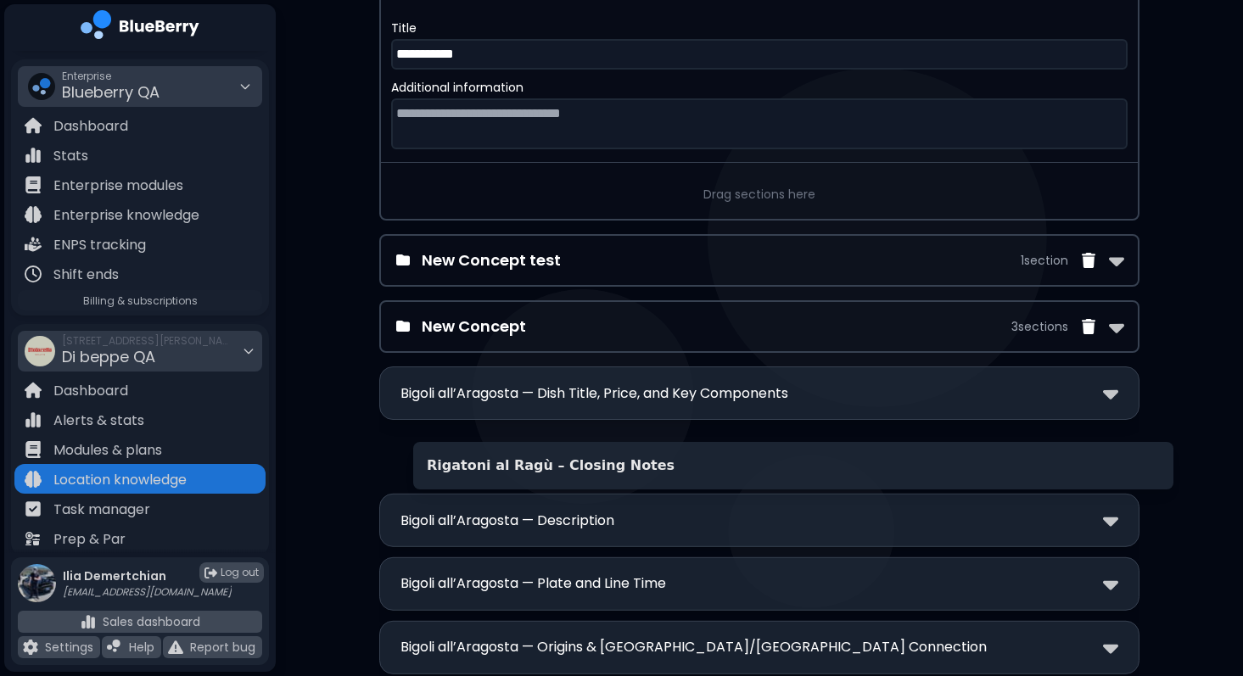
drag, startPoint x: 616, startPoint y: 417, endPoint x: 653, endPoint y: 486, distance: 79.0
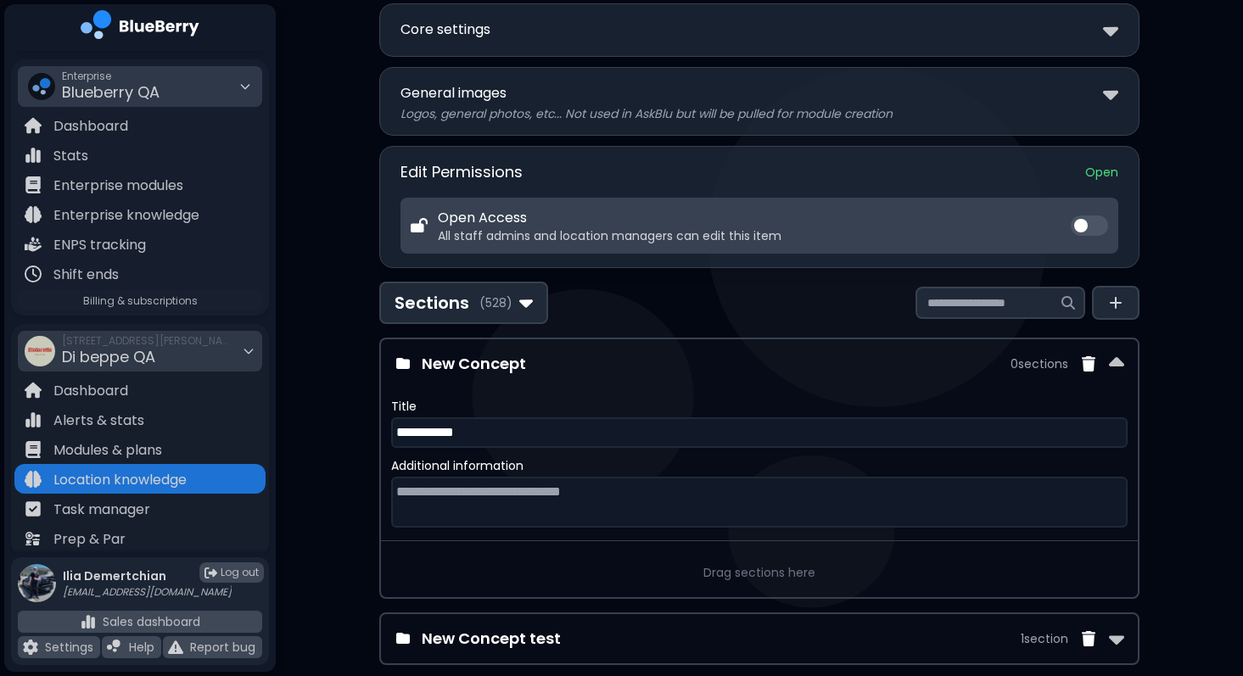
scroll to position [0, 0]
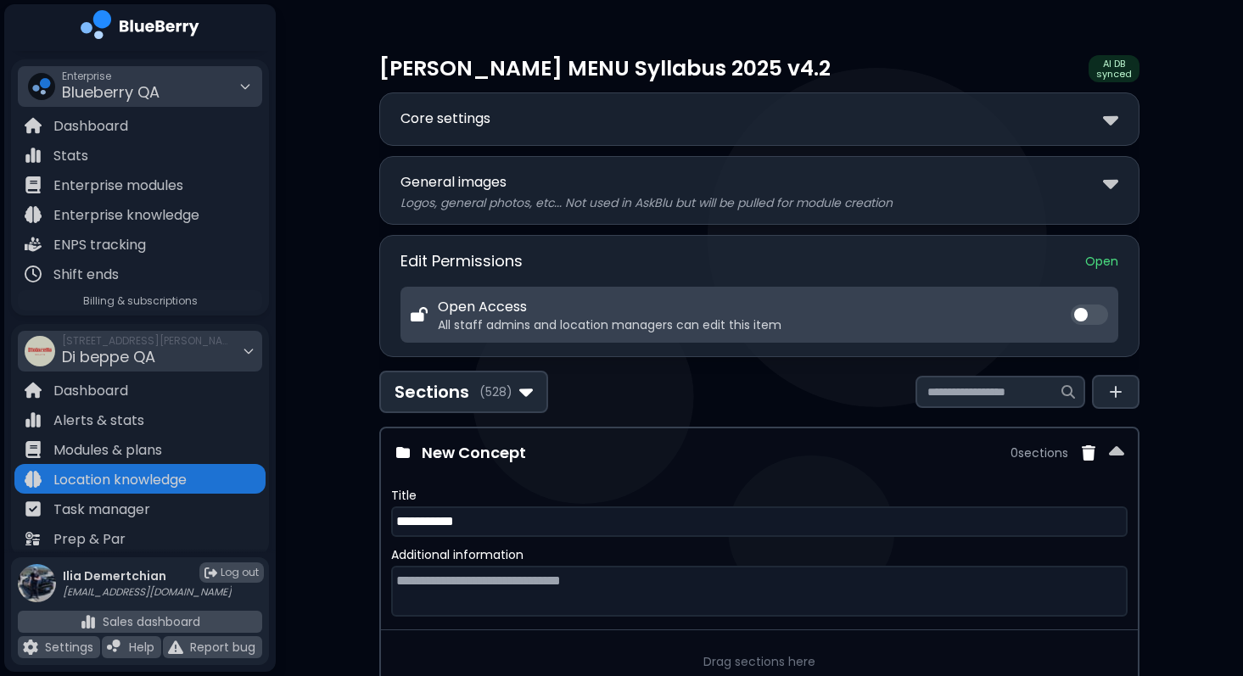
click at [797, 121] on div "Core settings" at bounding box center [760, 119] width 718 height 25
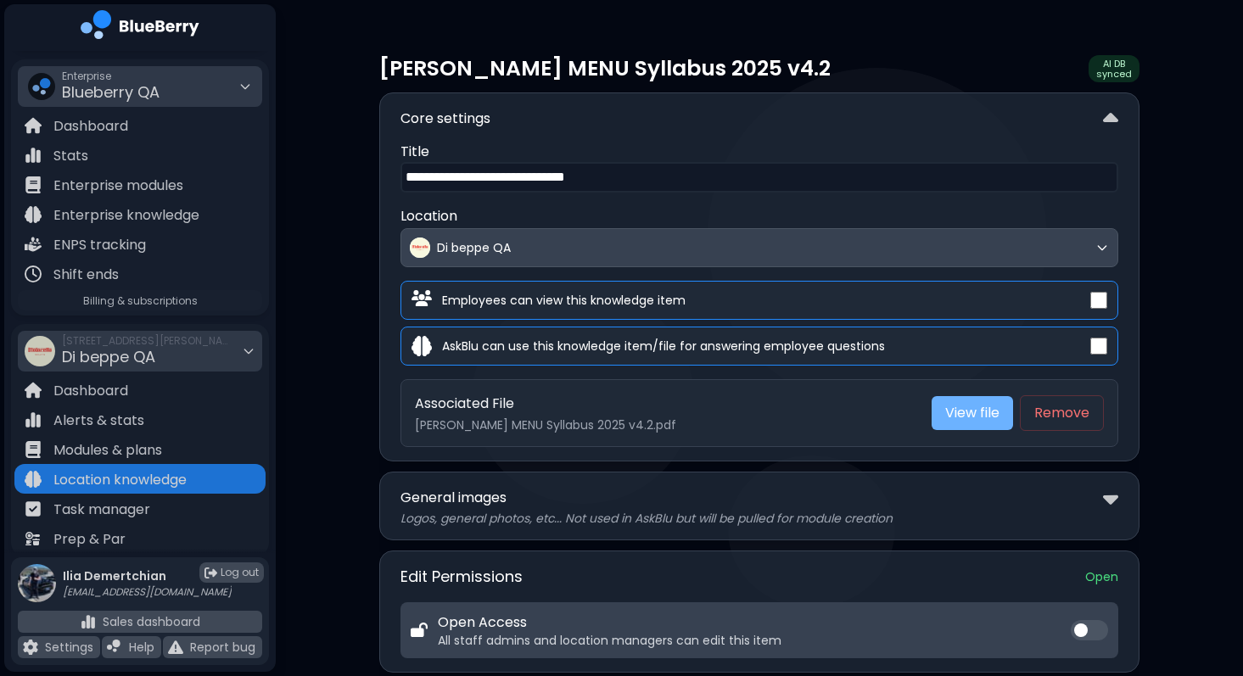
click at [958, 408] on link "View file" at bounding box center [972, 413] width 81 height 34
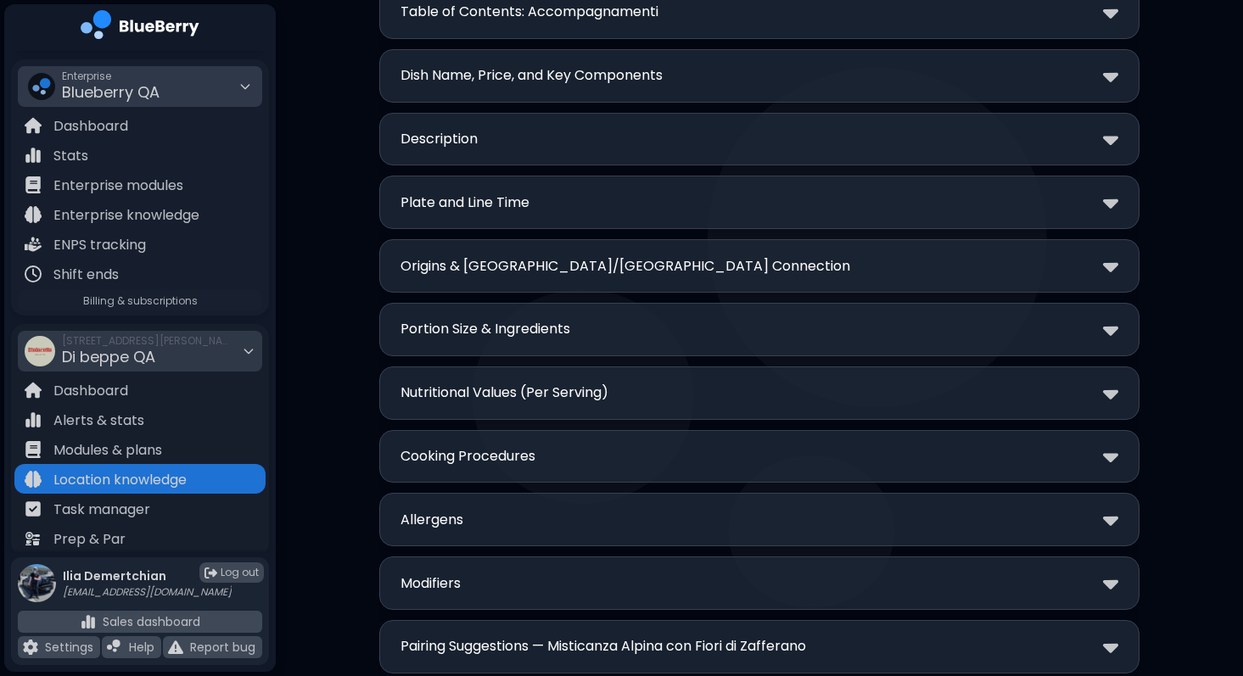
scroll to position [31711, 0]
click at [604, 446] on div "Cooking Procedures" at bounding box center [760, 458] width 718 height 25
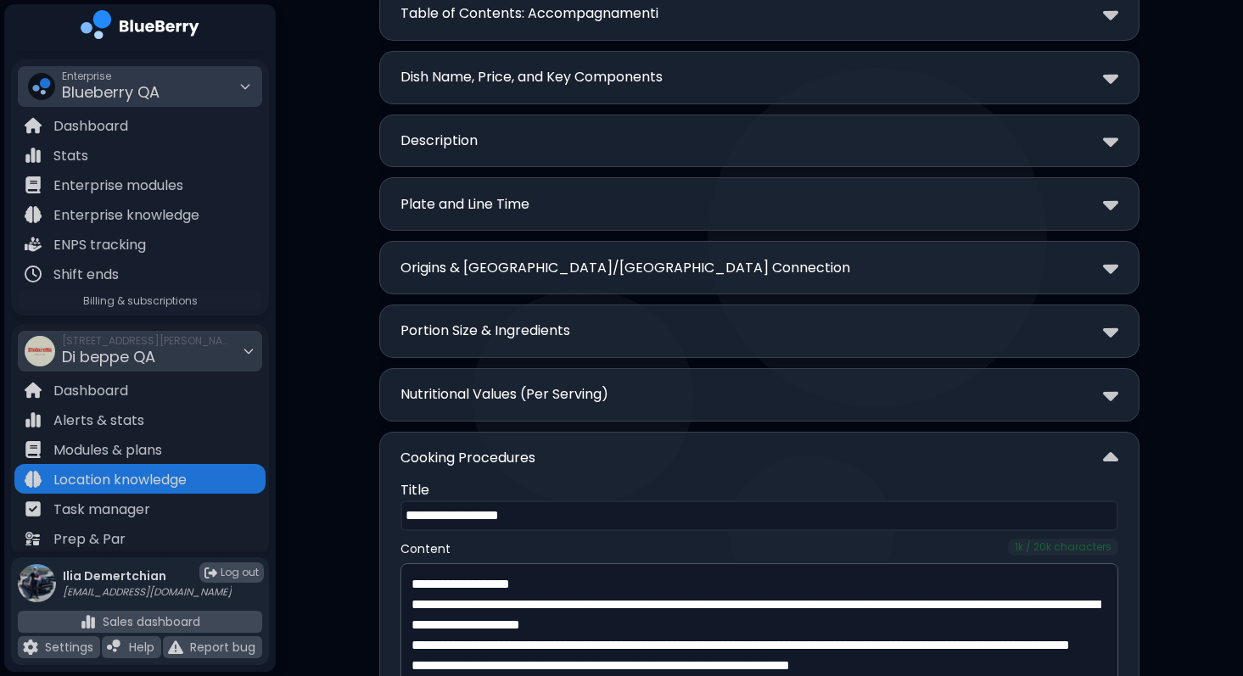
click at [604, 446] on div "Cooking Procedures" at bounding box center [760, 458] width 718 height 25
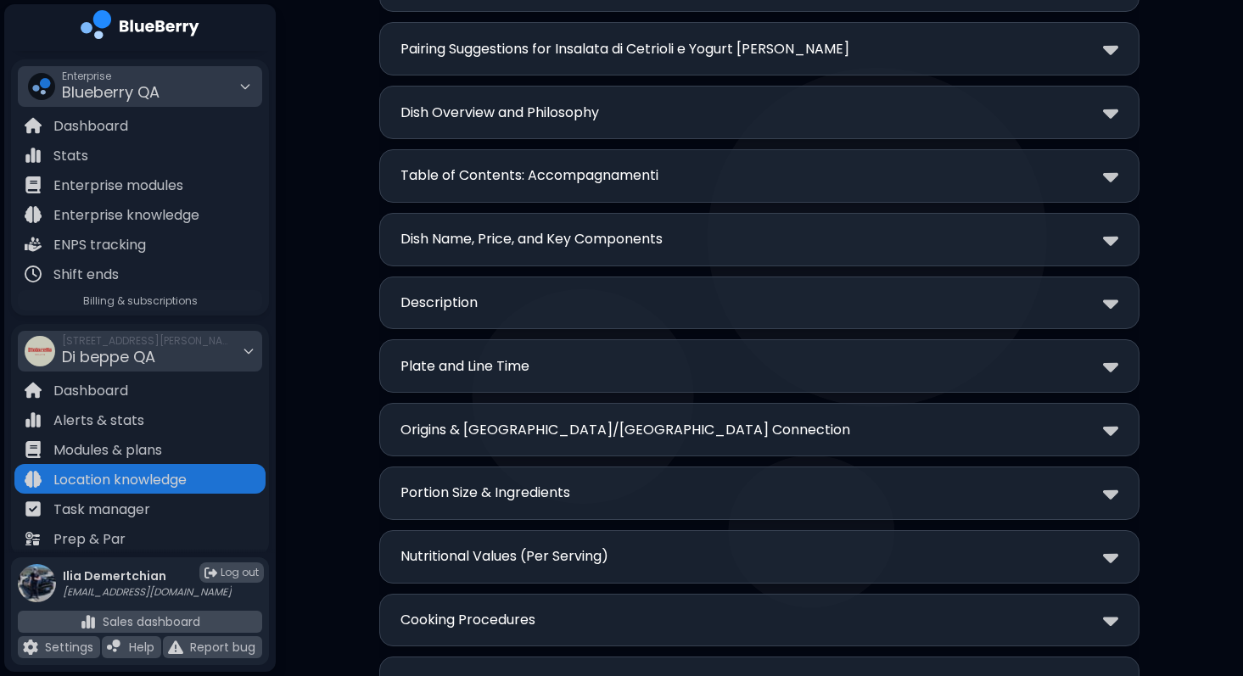
scroll to position [31499, 0]
